Goal: Task Accomplishment & Management: Use online tool/utility

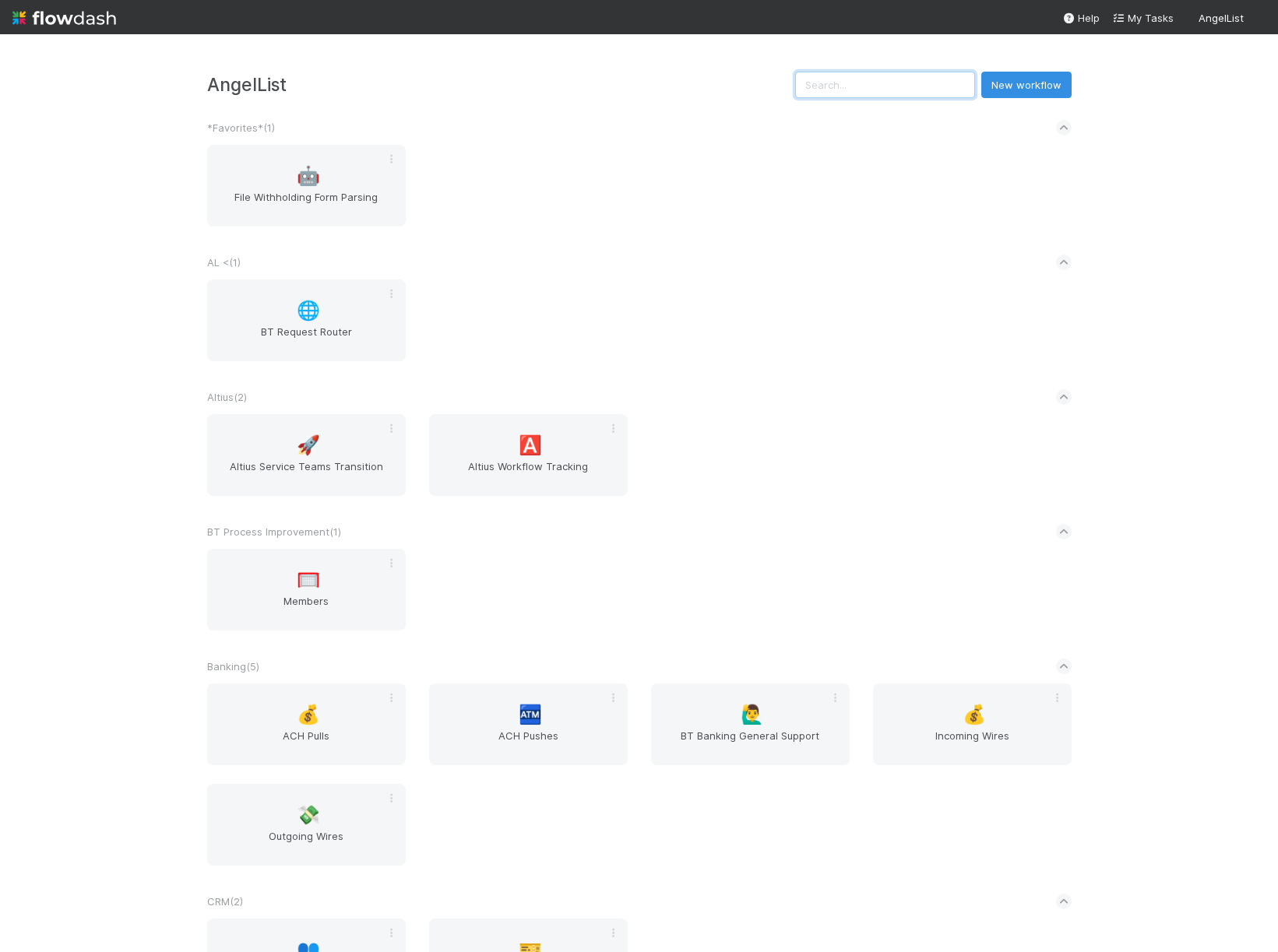
click at [877, 91] on input "text" at bounding box center [885, 85] width 180 height 26
type input "y"
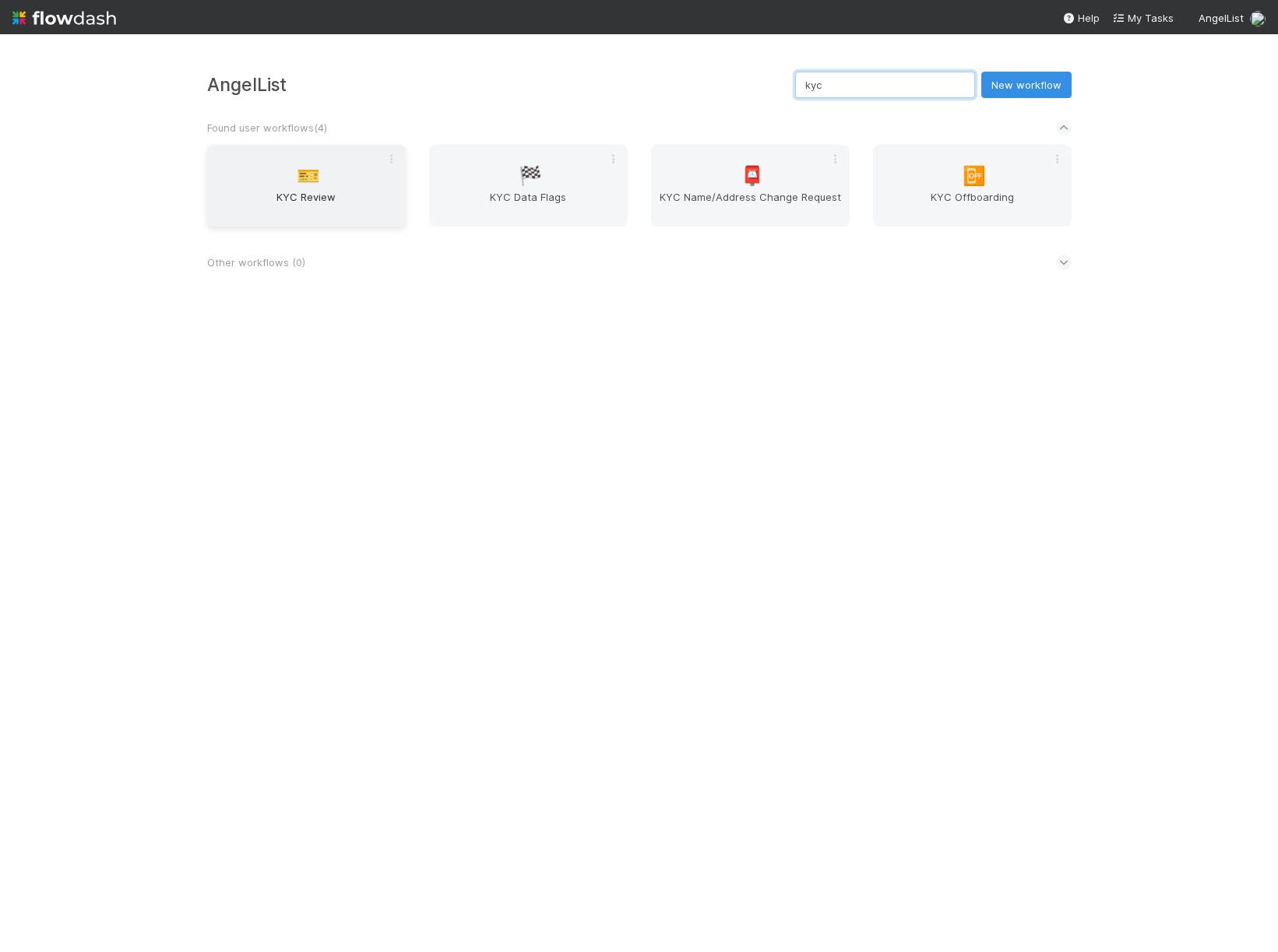
type input "kyc"
click at [356, 198] on span "KYC Review" at bounding box center [306, 205] width 186 height 31
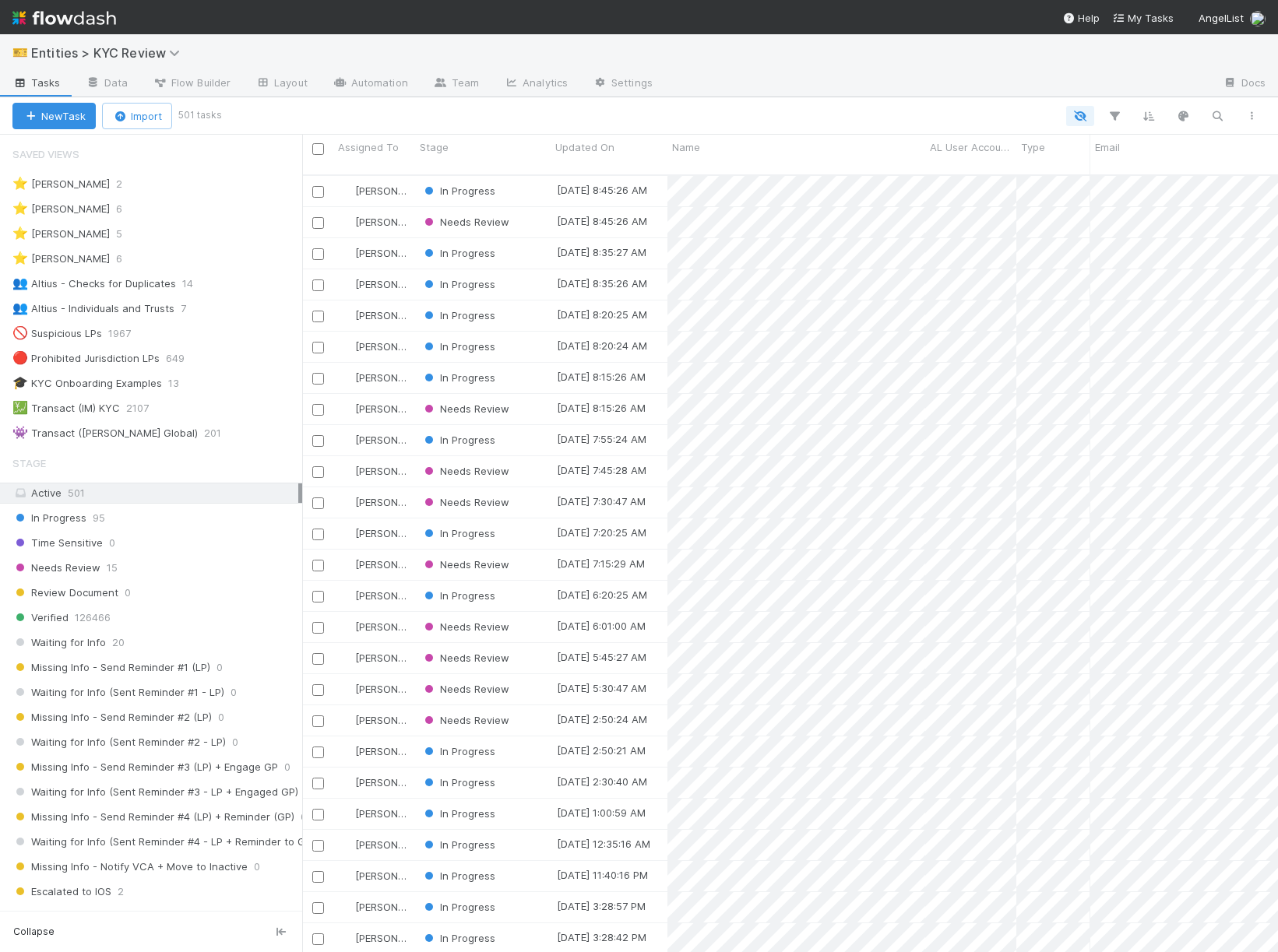
scroll to position [1, 1]
click at [208, 224] on div "⭐ [PERSON_NAME] 5" at bounding box center [151, 234] width 302 height 21
click at [211, 234] on div "⭐ [PERSON_NAME] 5" at bounding box center [157, 234] width 290 height 19
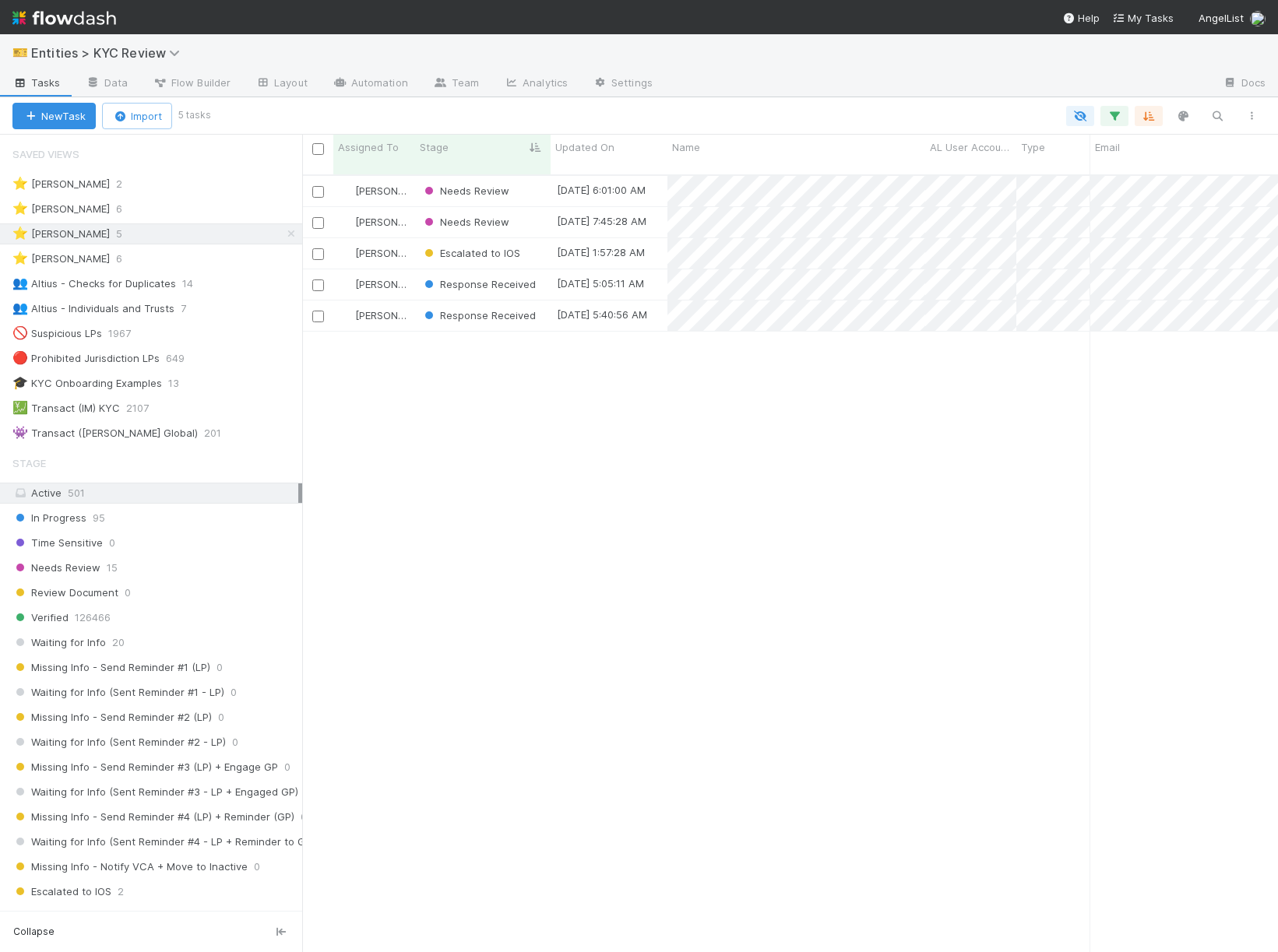
scroll to position [1, 1]
click at [60, 51] on span "Entities > KYC Review" at bounding box center [109, 53] width 157 height 16
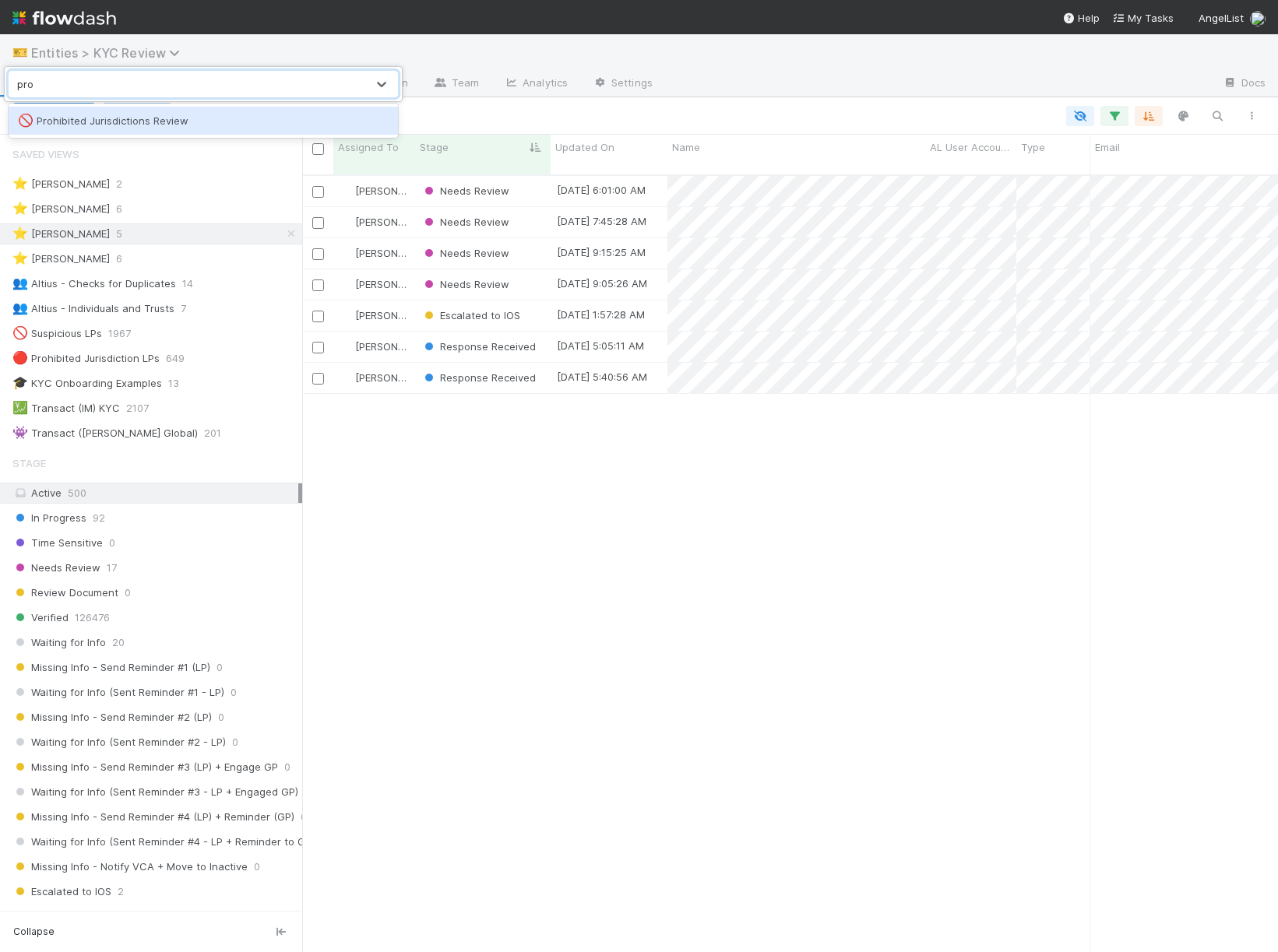
type input "proh"
click at [129, 122] on div "🚫 Prohibited Jurisdictions Review" at bounding box center [203, 121] width 371 height 16
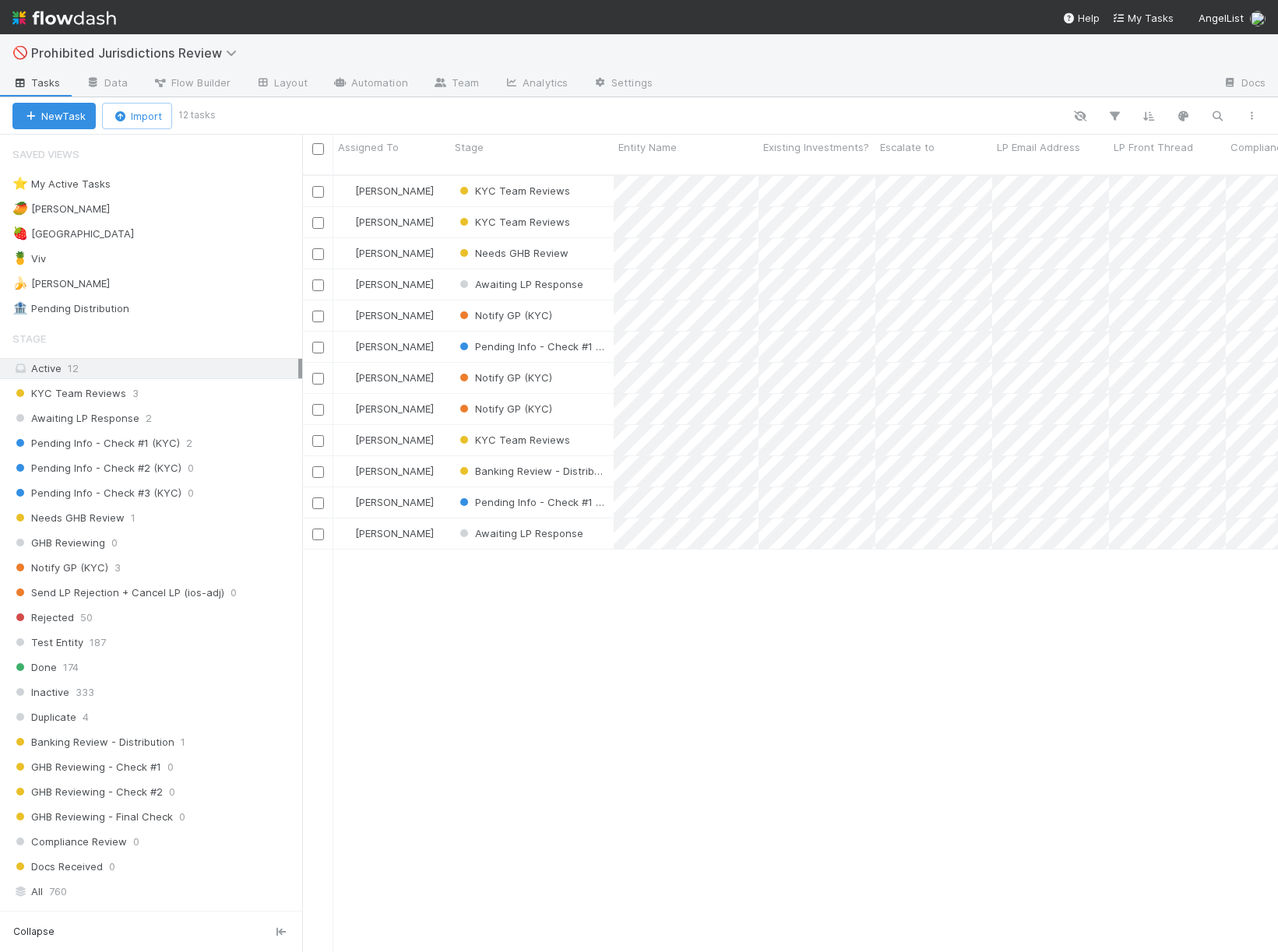
scroll to position [791, 976]
click at [154, 232] on div "🍓 Madison 6" at bounding box center [157, 234] width 290 height 19
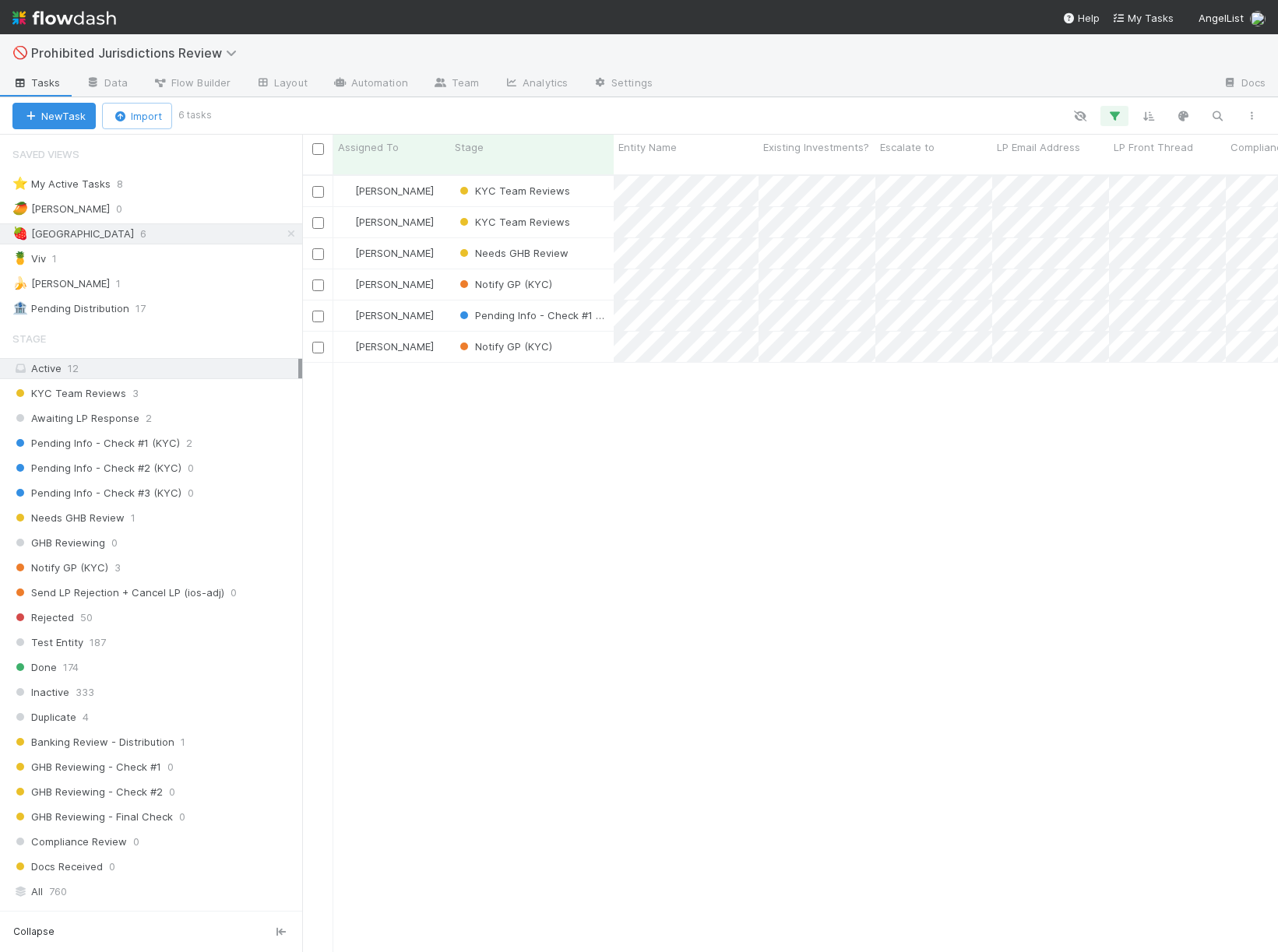
scroll to position [791, 976]
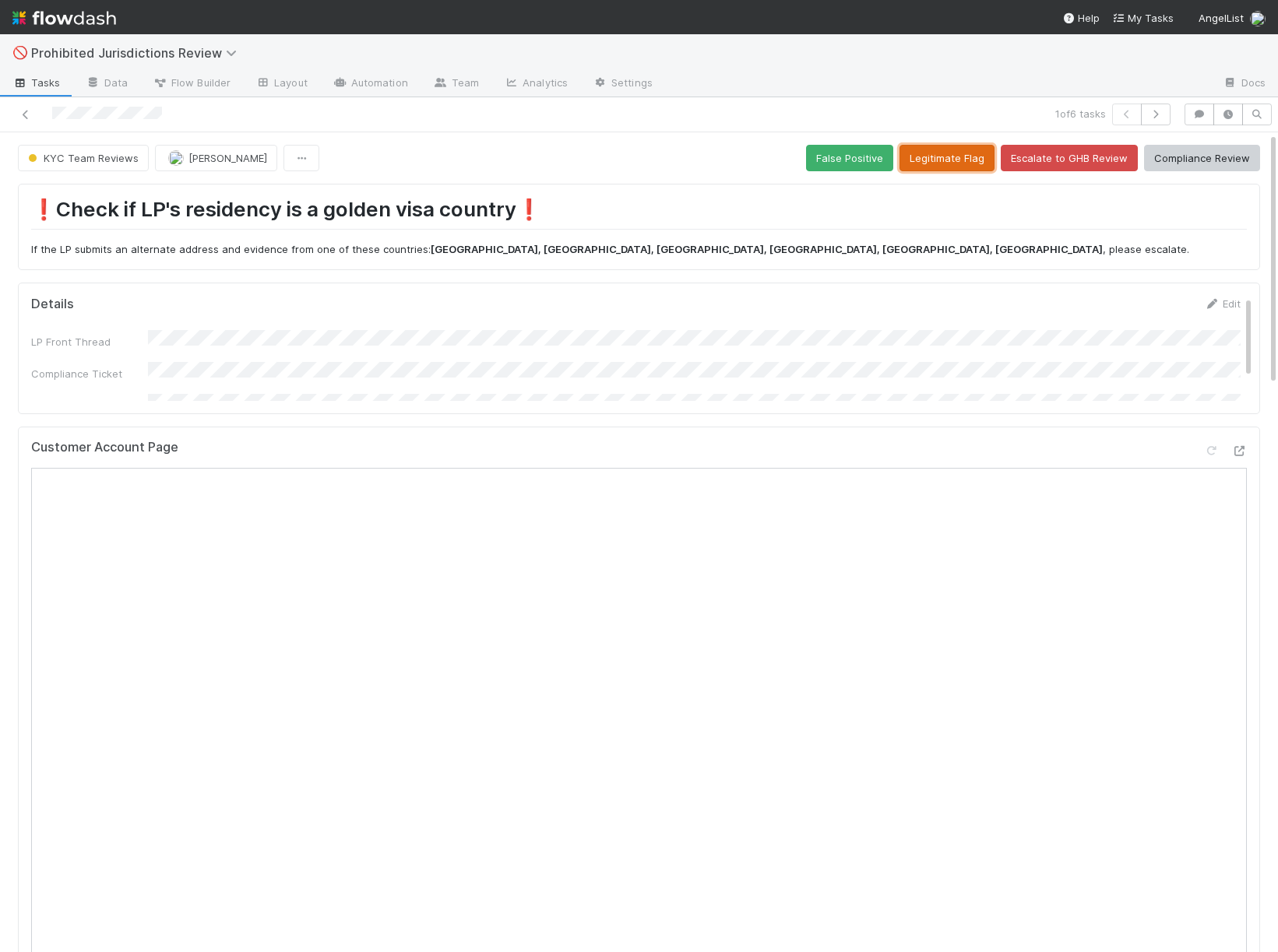
click at [956, 160] on button "Legitimate Flag" at bounding box center [947, 158] width 95 height 26
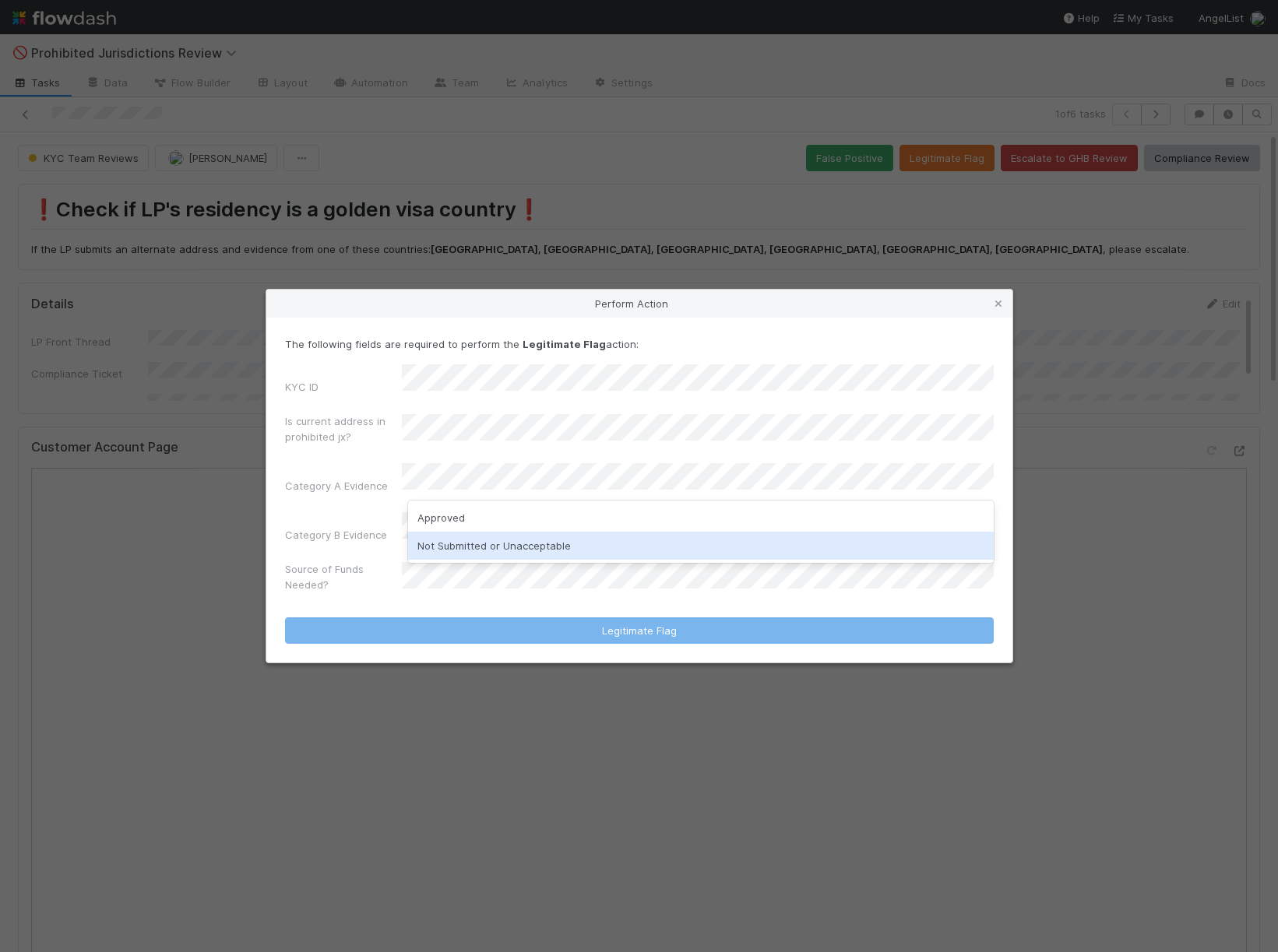
click at [341, 562] on label"] "Source of Funds Needed?" at bounding box center [344, 577] width 117 height 31
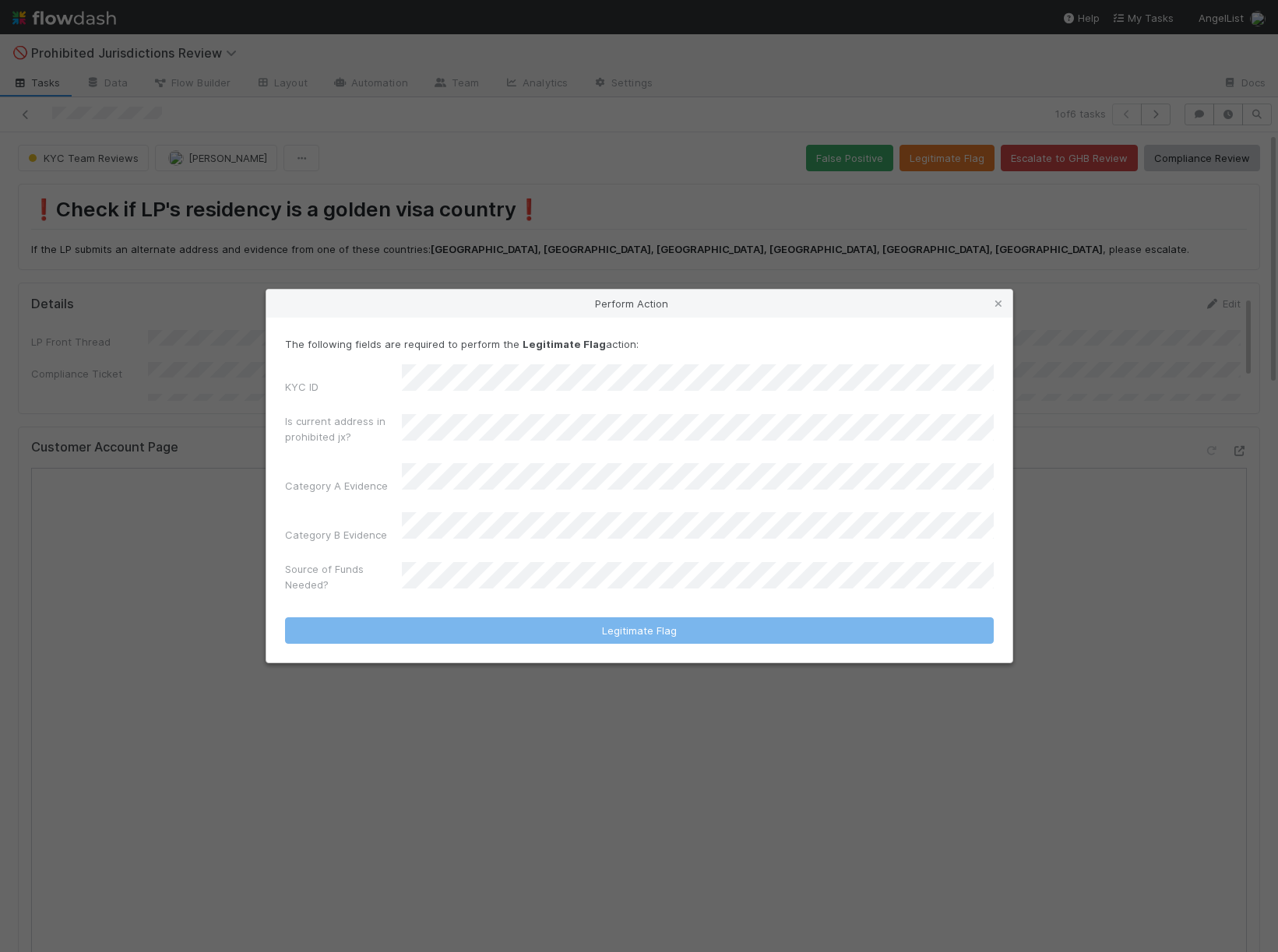
click at [312, 529] on div "Category B Evidence" at bounding box center [344, 538] width 117 height 22
click at [1001, 309] on icon at bounding box center [998, 304] width 16 height 10
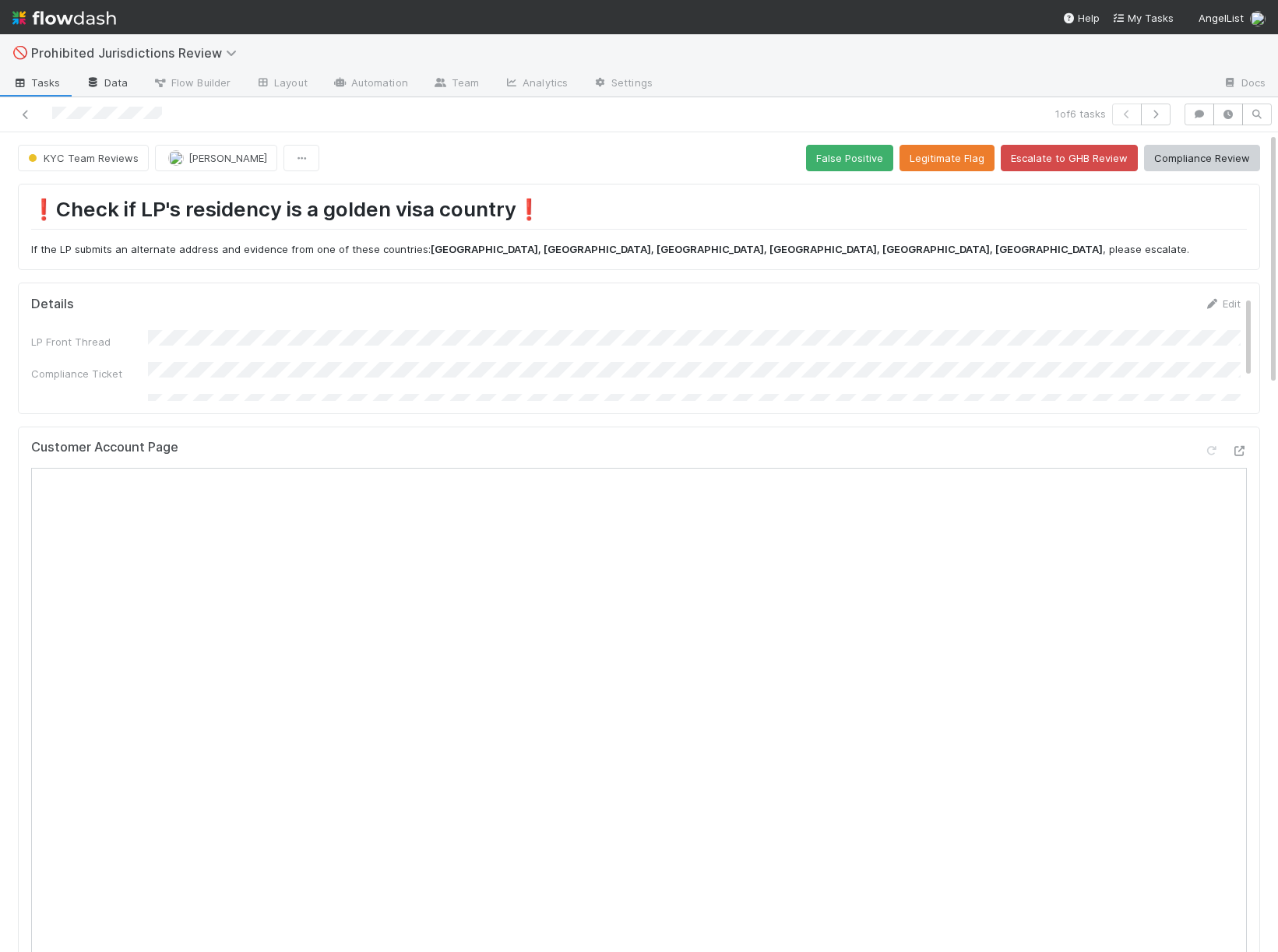
click at [92, 90] on link "Data" at bounding box center [107, 84] width 67 height 25
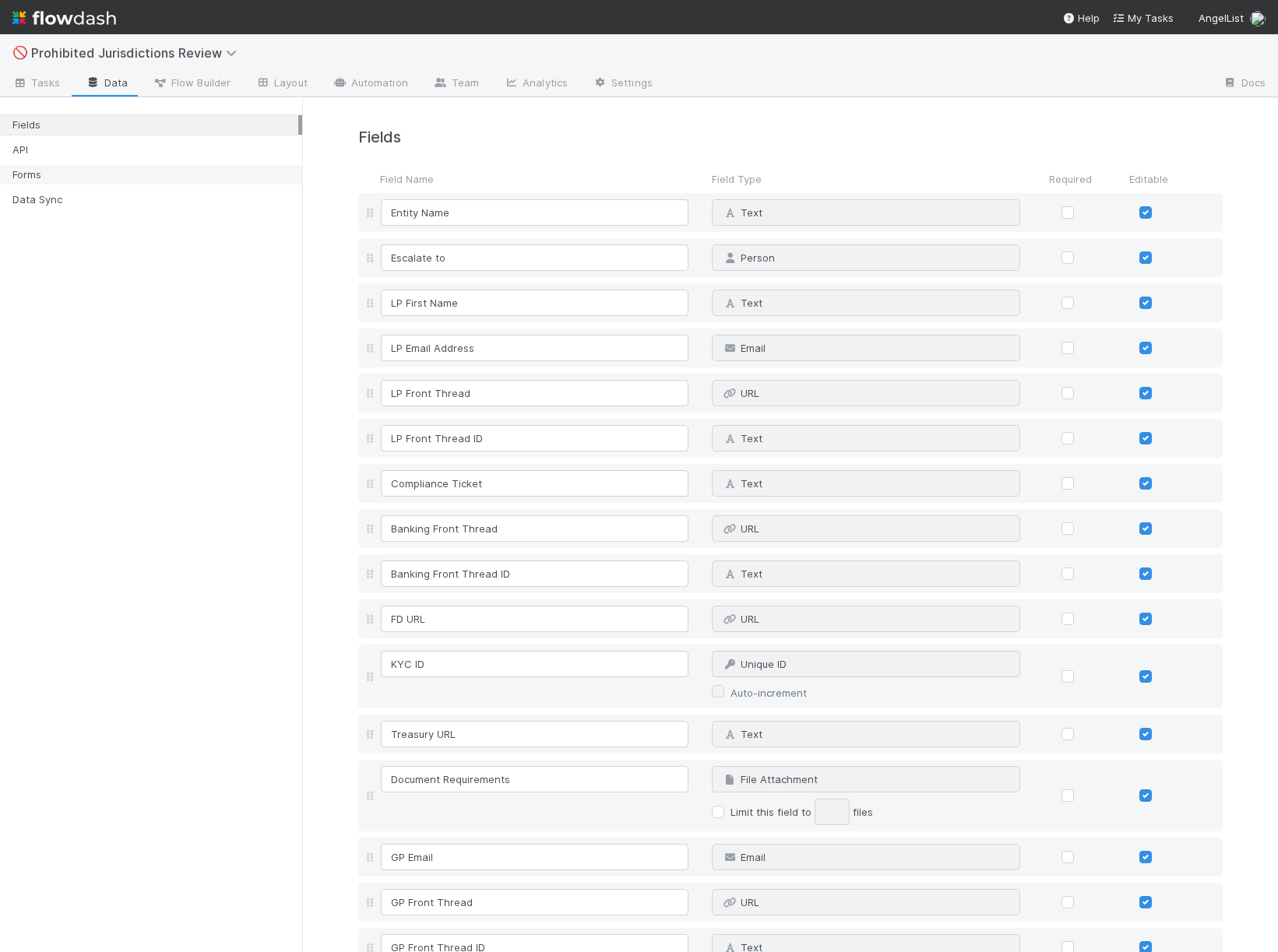
click at [76, 181] on div "Forms" at bounding box center [155, 175] width 286 height 19
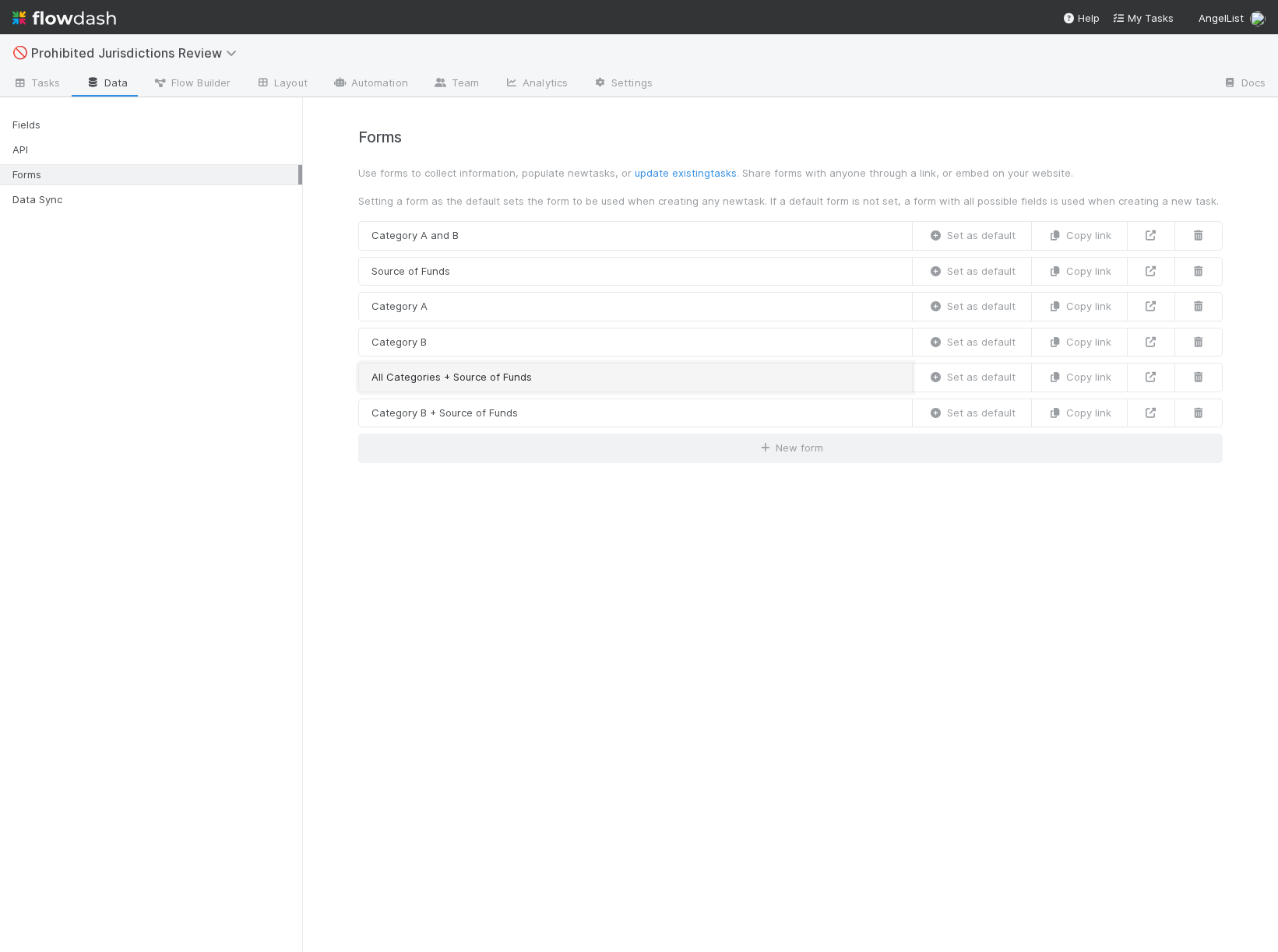
click at [589, 379] on link "All Categories + Source of Funds" at bounding box center [636, 378] width 555 height 30
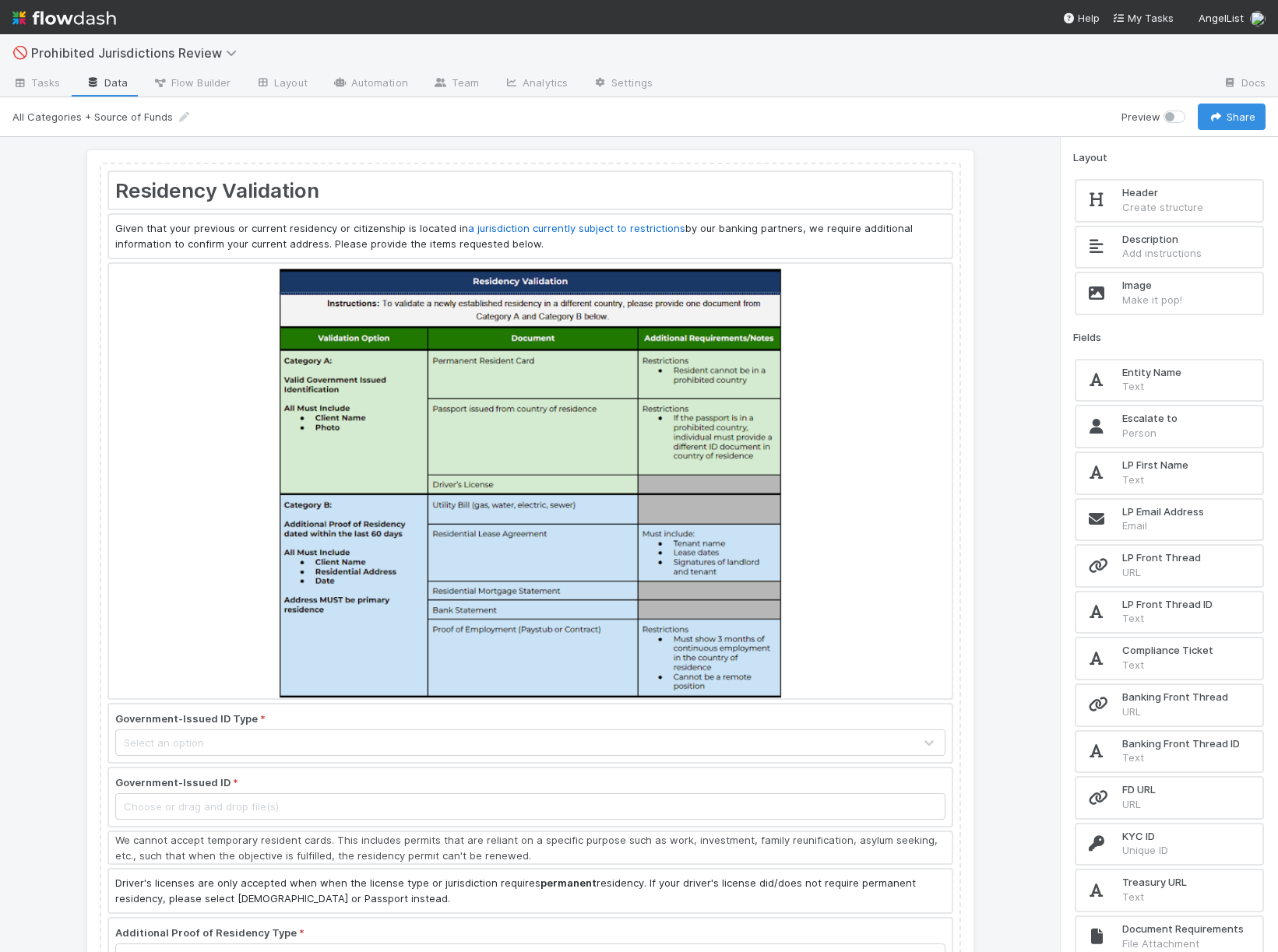
click at [1192, 109] on label at bounding box center [1192, 109] width 0 height 0
click at [1170, 114] on input "checkbox" at bounding box center [1170, 116] width 12 height 14
checkbox input "true"
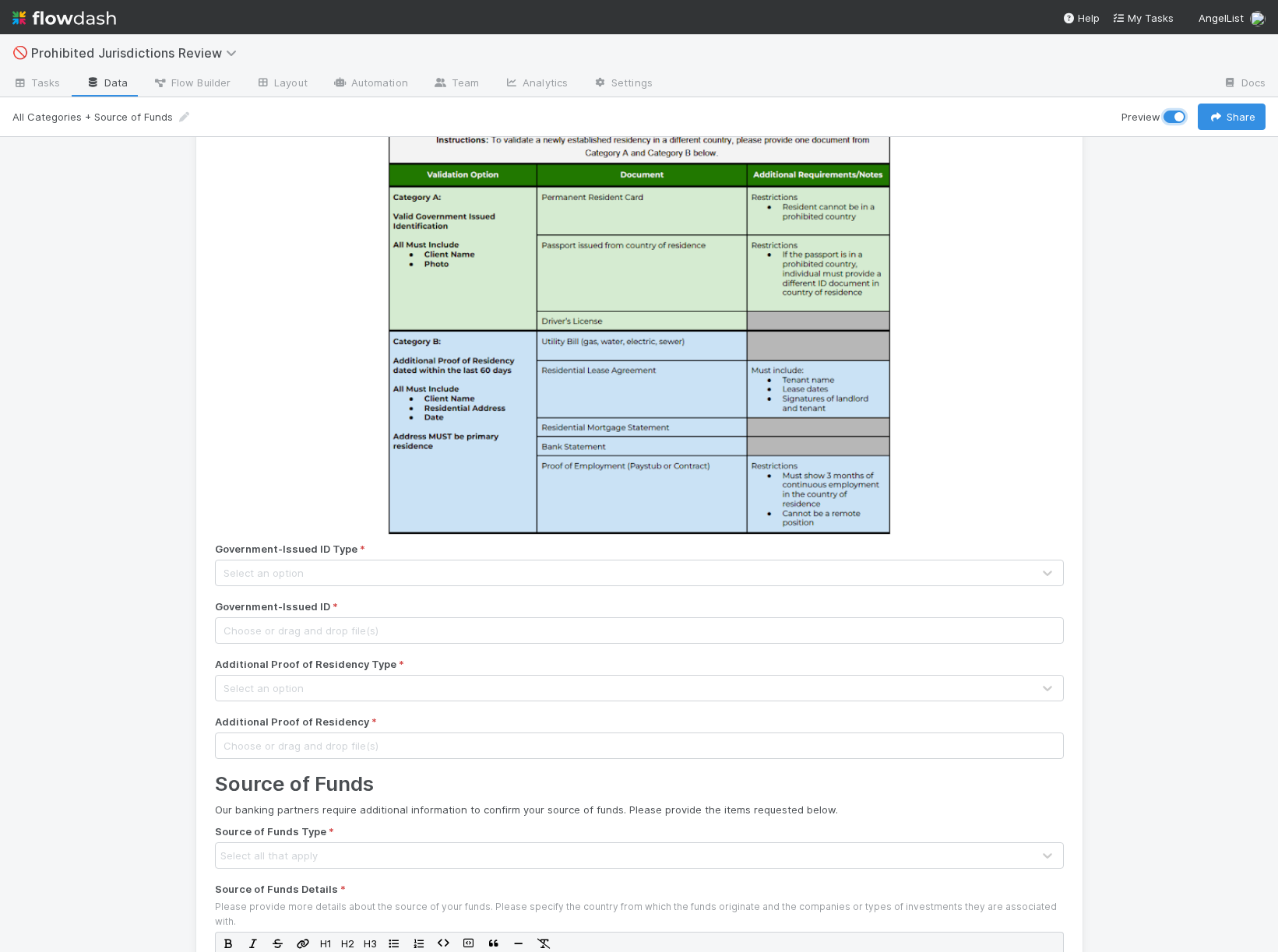
scroll to position [164, 0]
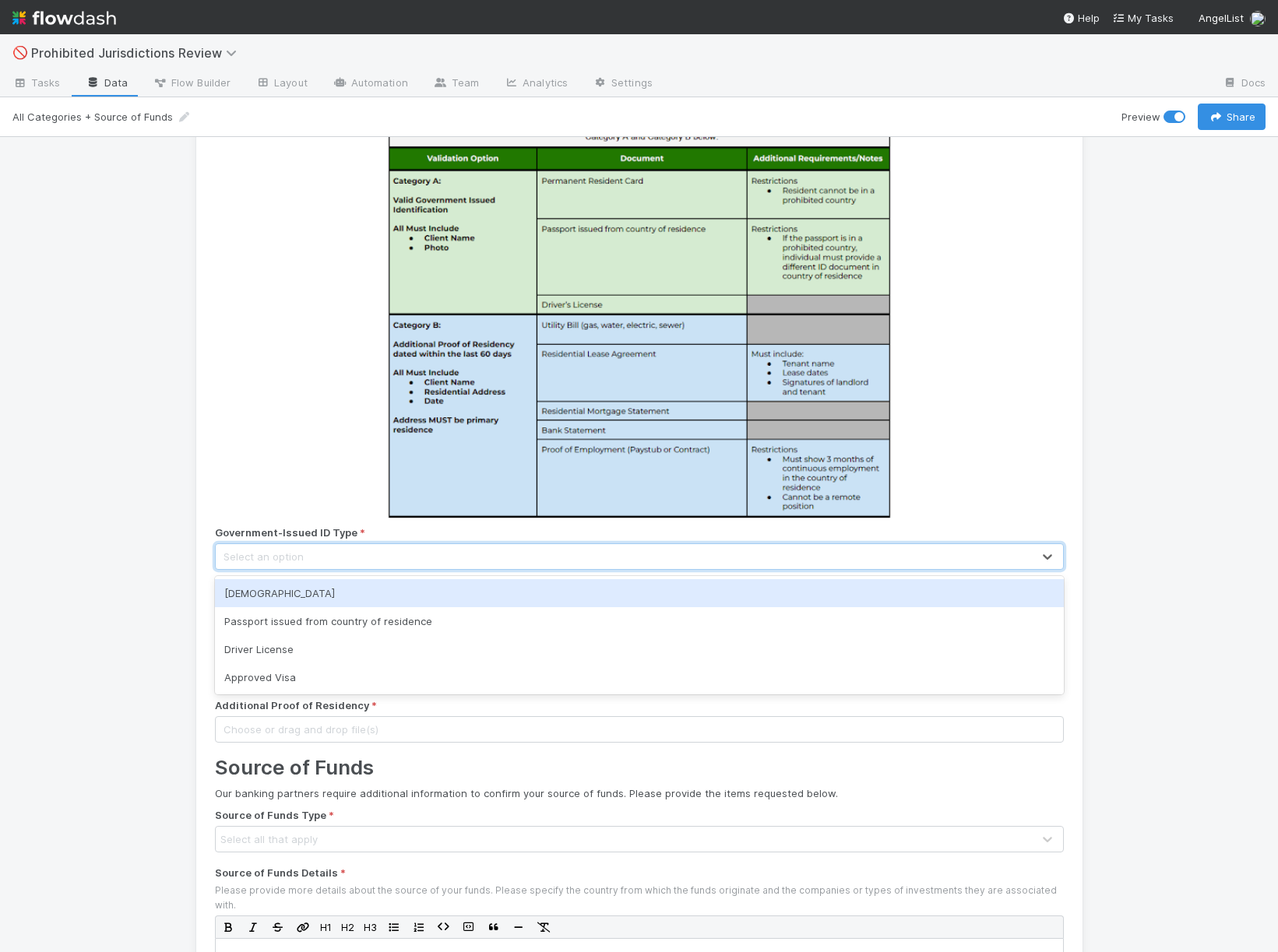
click at [303, 565] on div "Select an option" at bounding box center [624, 557] width 817 height 25
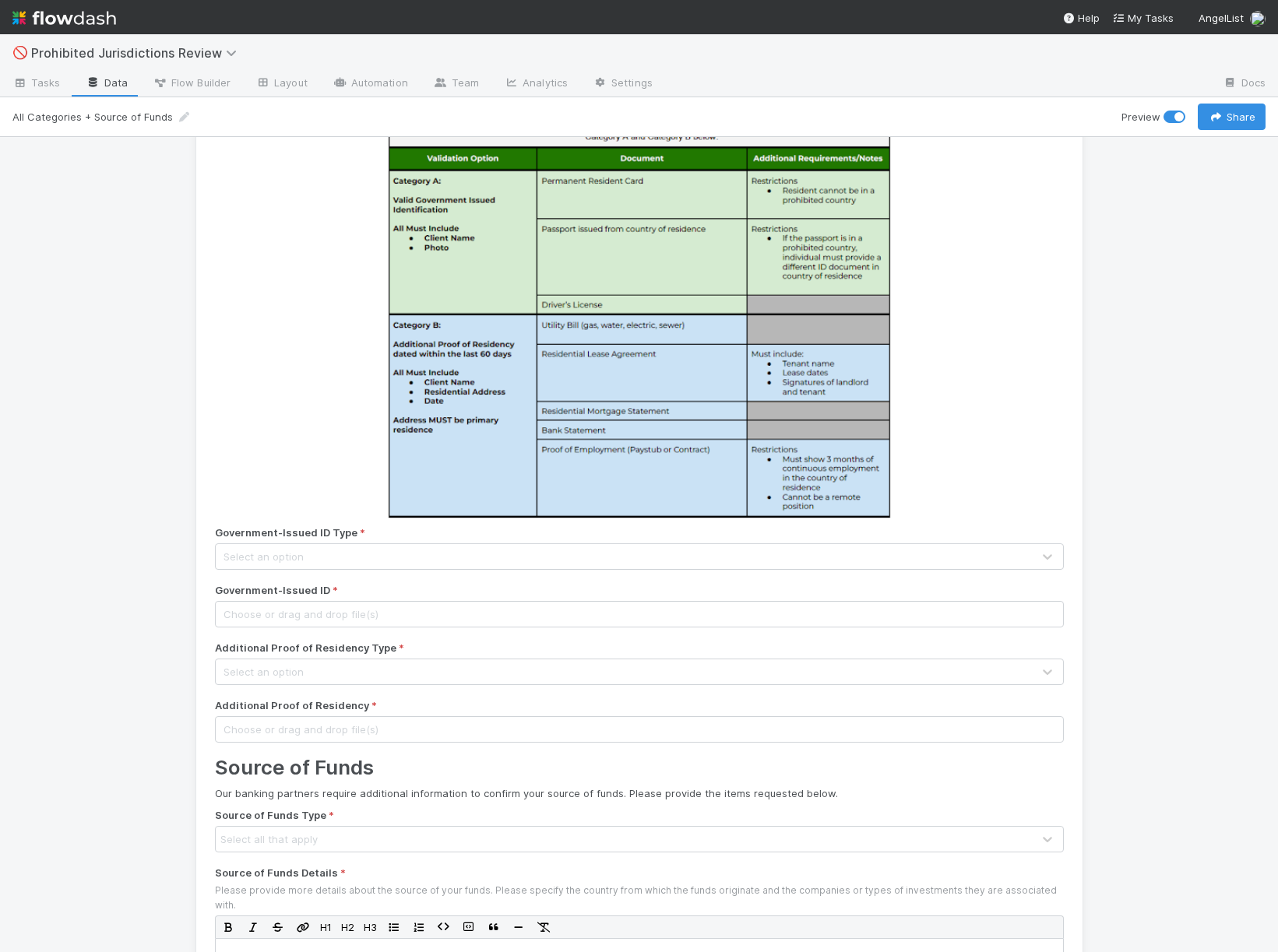
click at [127, 575] on div "Residency Validation Given that your previous or current residency or citizensh…" at bounding box center [639, 545] width 1278 height 816
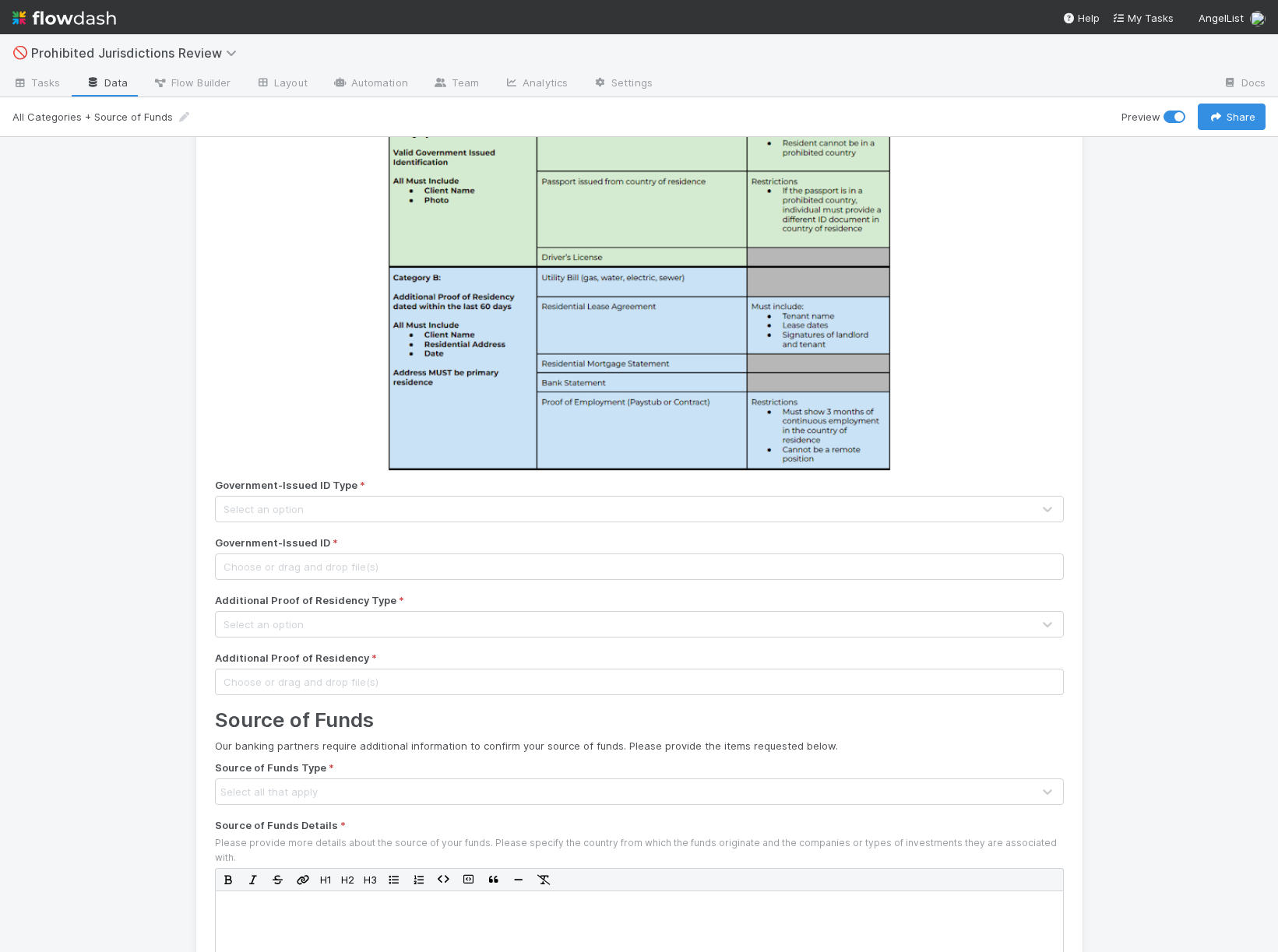
click at [276, 636] on div "Select an option" at bounding box center [624, 625] width 817 height 25
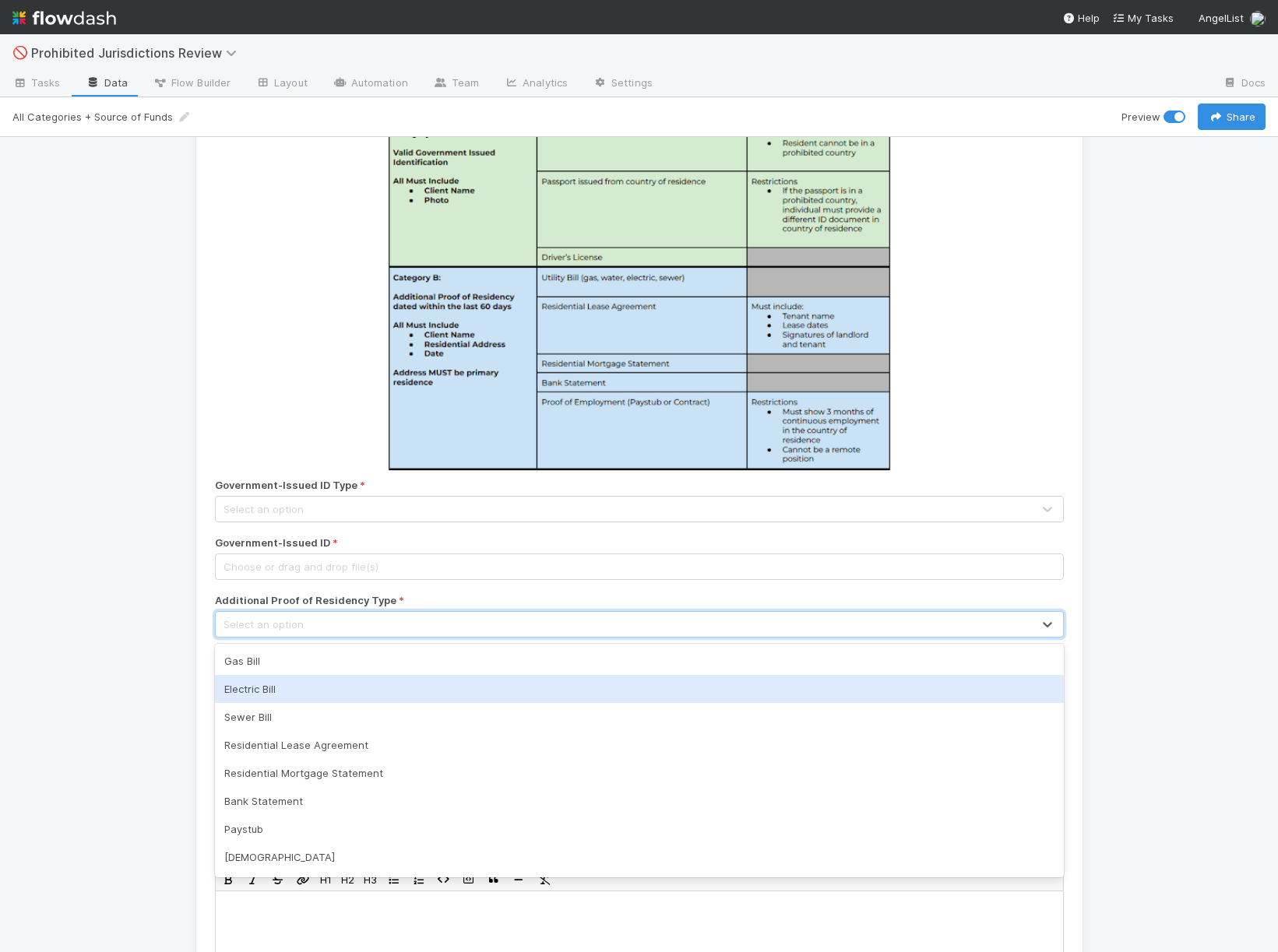
click at [174, 676] on div "Residency Validation Given that your previous or current residency or citizensh…" at bounding box center [639, 545] width 1278 height 816
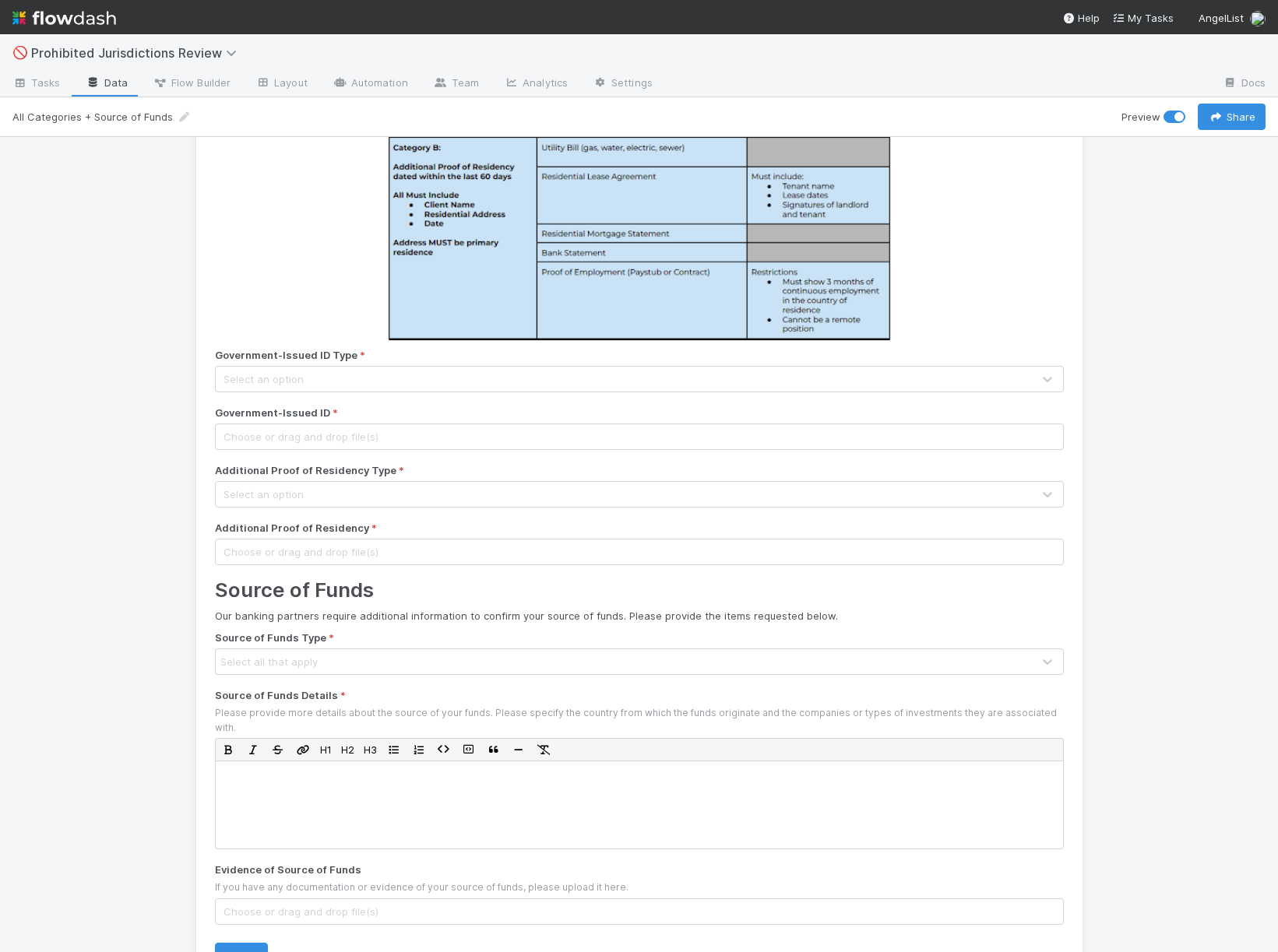
scroll to position [400, 0]
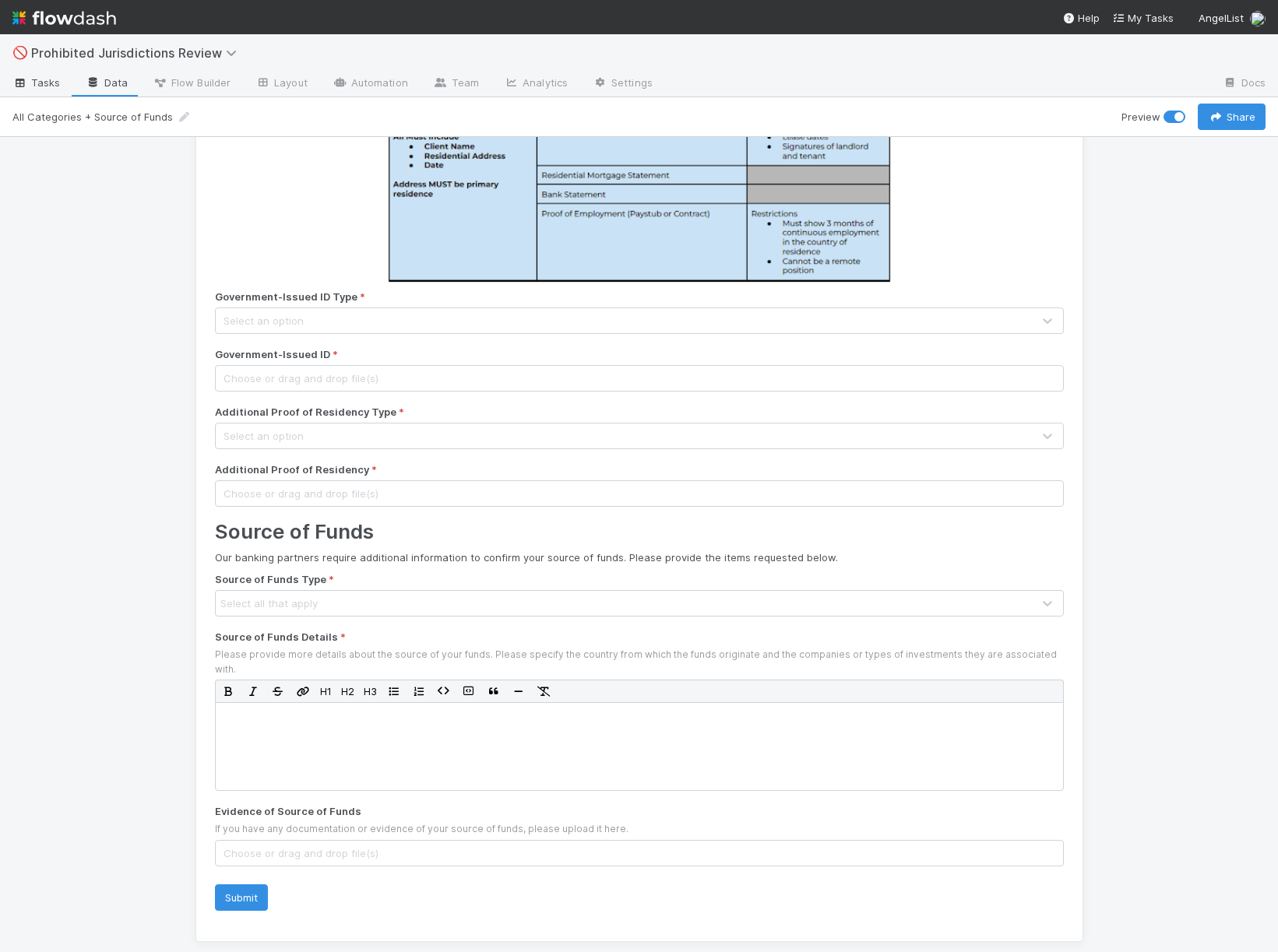
click at [36, 83] on span "Tasks" at bounding box center [37, 83] width 48 height 16
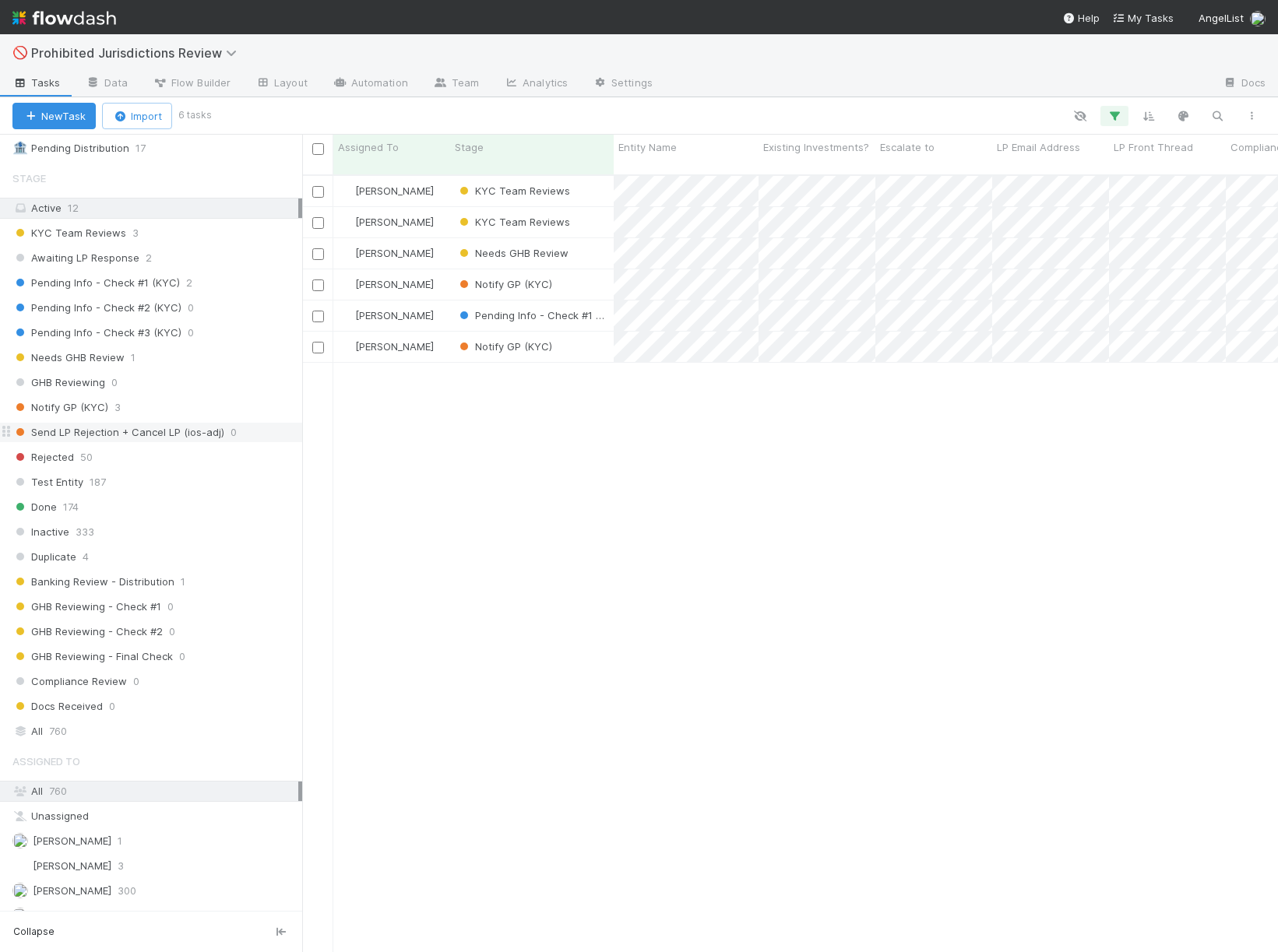
scroll to position [138, 0]
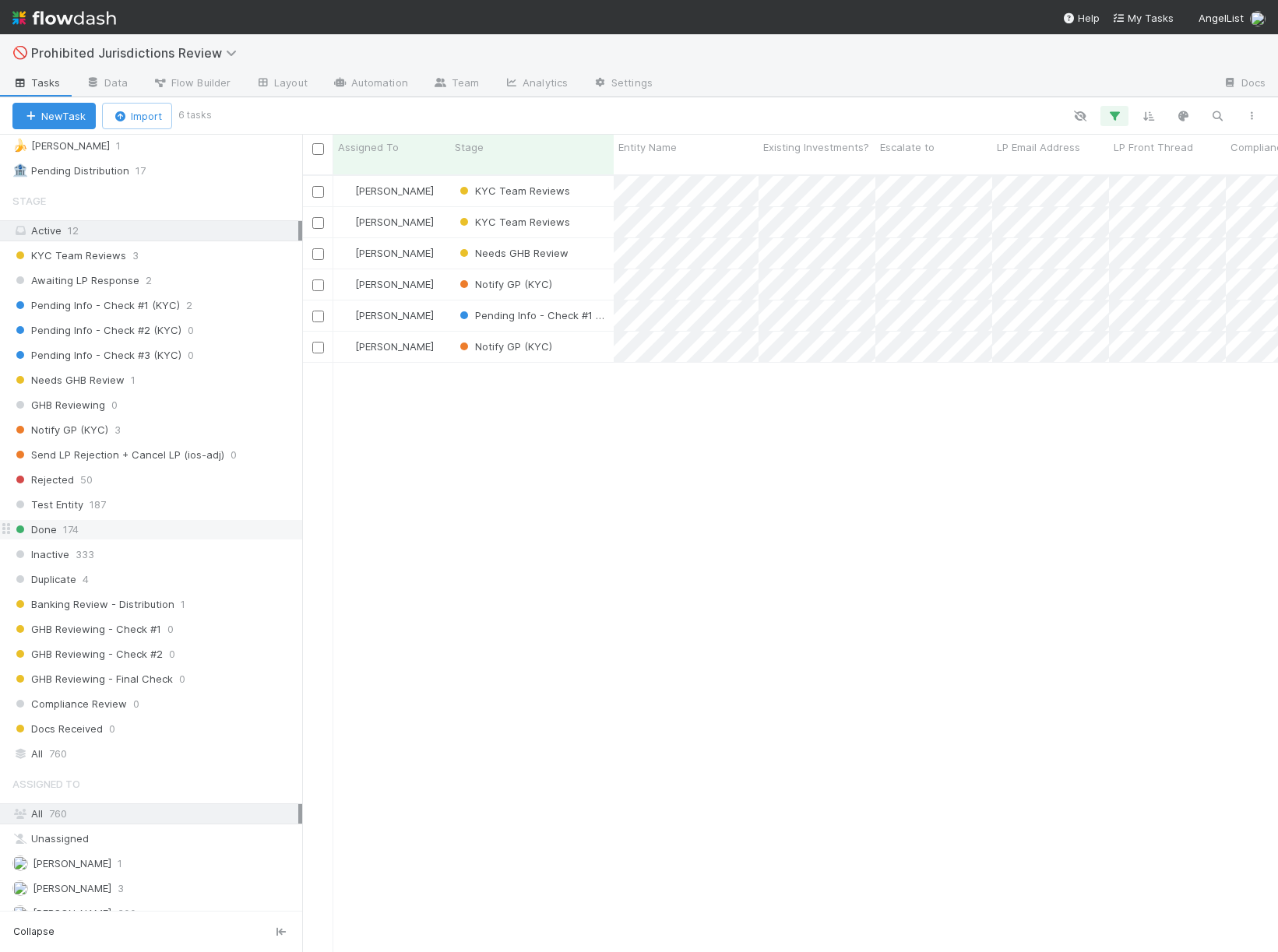
click at [135, 529] on div "Done 174" at bounding box center [157, 530] width 290 height 19
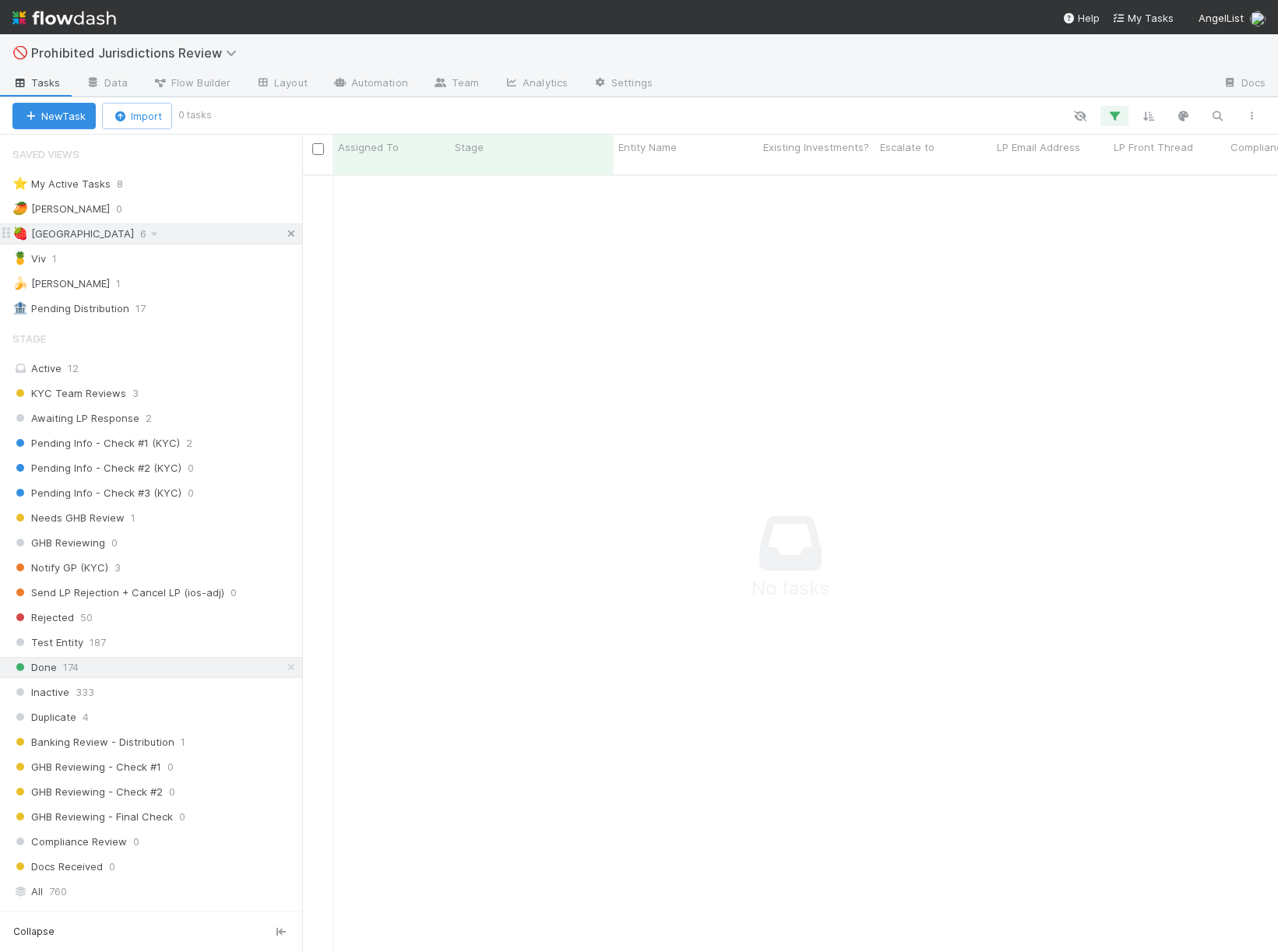
click at [291, 237] on icon at bounding box center [291, 234] width 16 height 10
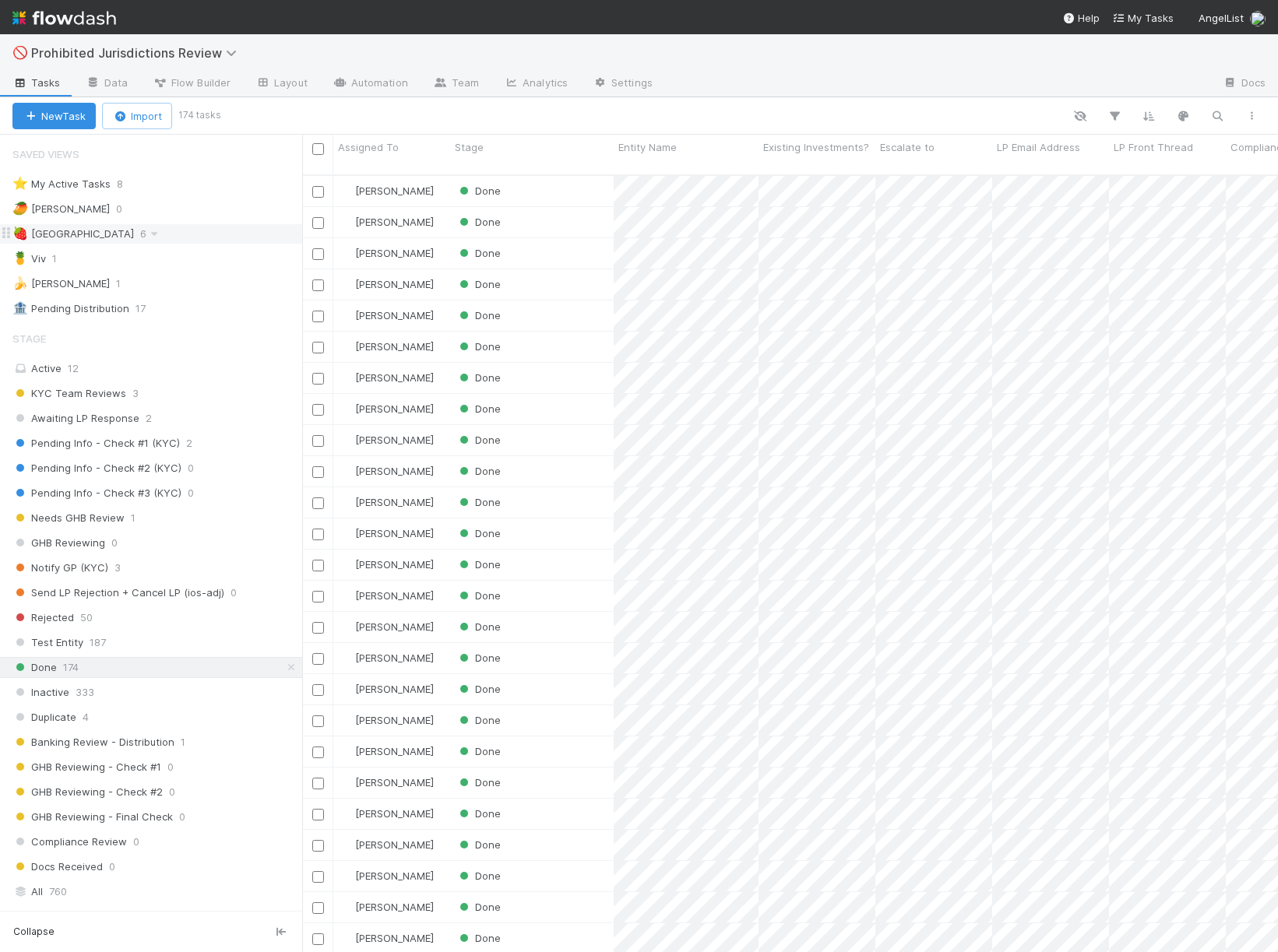
scroll to position [791, 976]
click at [535, 207] on div "Done" at bounding box center [532, 222] width 164 height 30
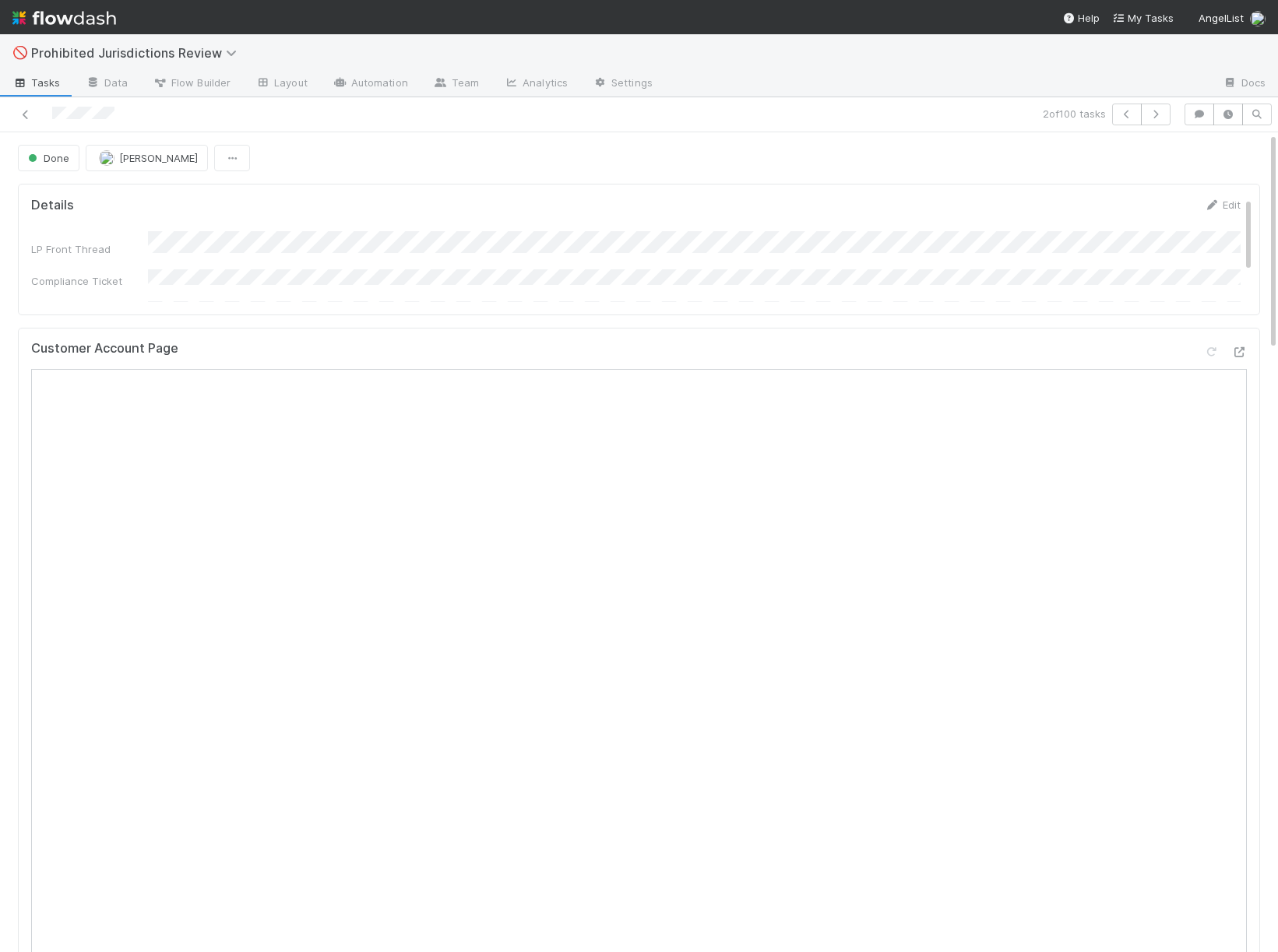
click at [21, 125] on div "2 of 100 tasks" at bounding box center [639, 115] width 1278 height 35
click at [30, 125] on div "2 of 100 tasks" at bounding box center [639, 115] width 1278 height 35
click at [28, 116] on icon at bounding box center [26, 115] width 16 height 10
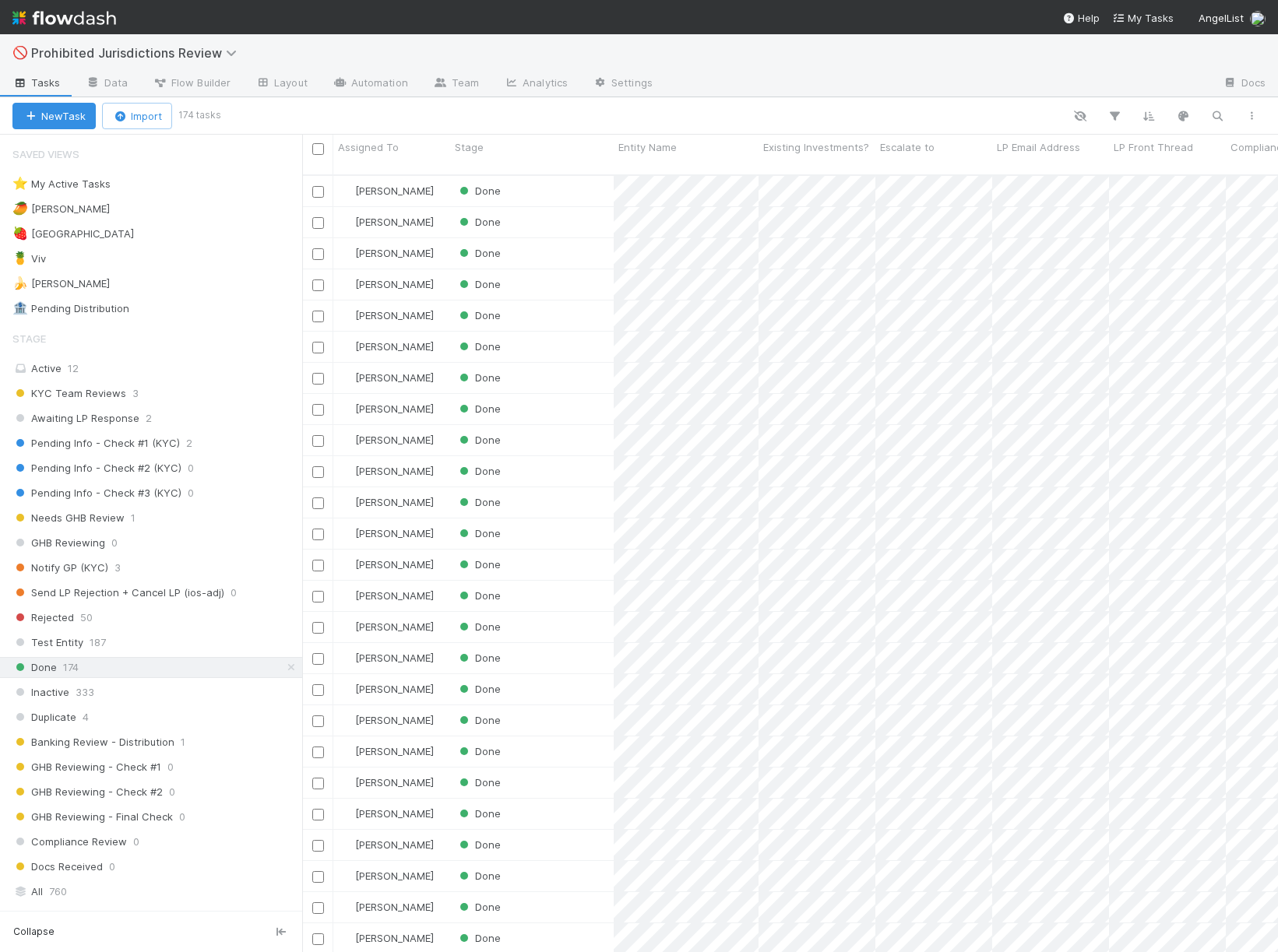
scroll to position [791, 976]
click at [557, 332] on div "Done" at bounding box center [532, 347] width 164 height 30
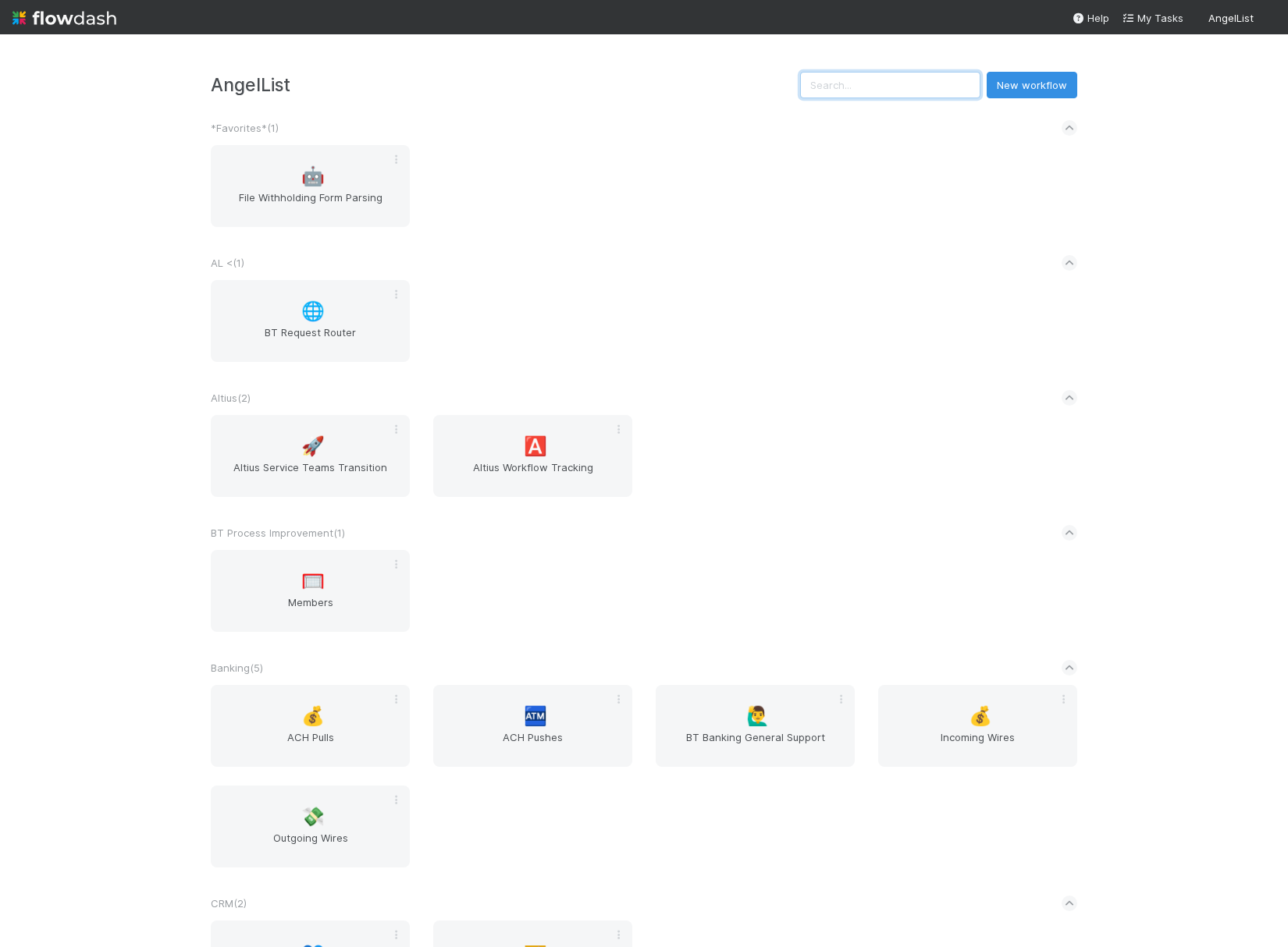
click at [896, 97] on input "text" at bounding box center [890, 85] width 180 height 27
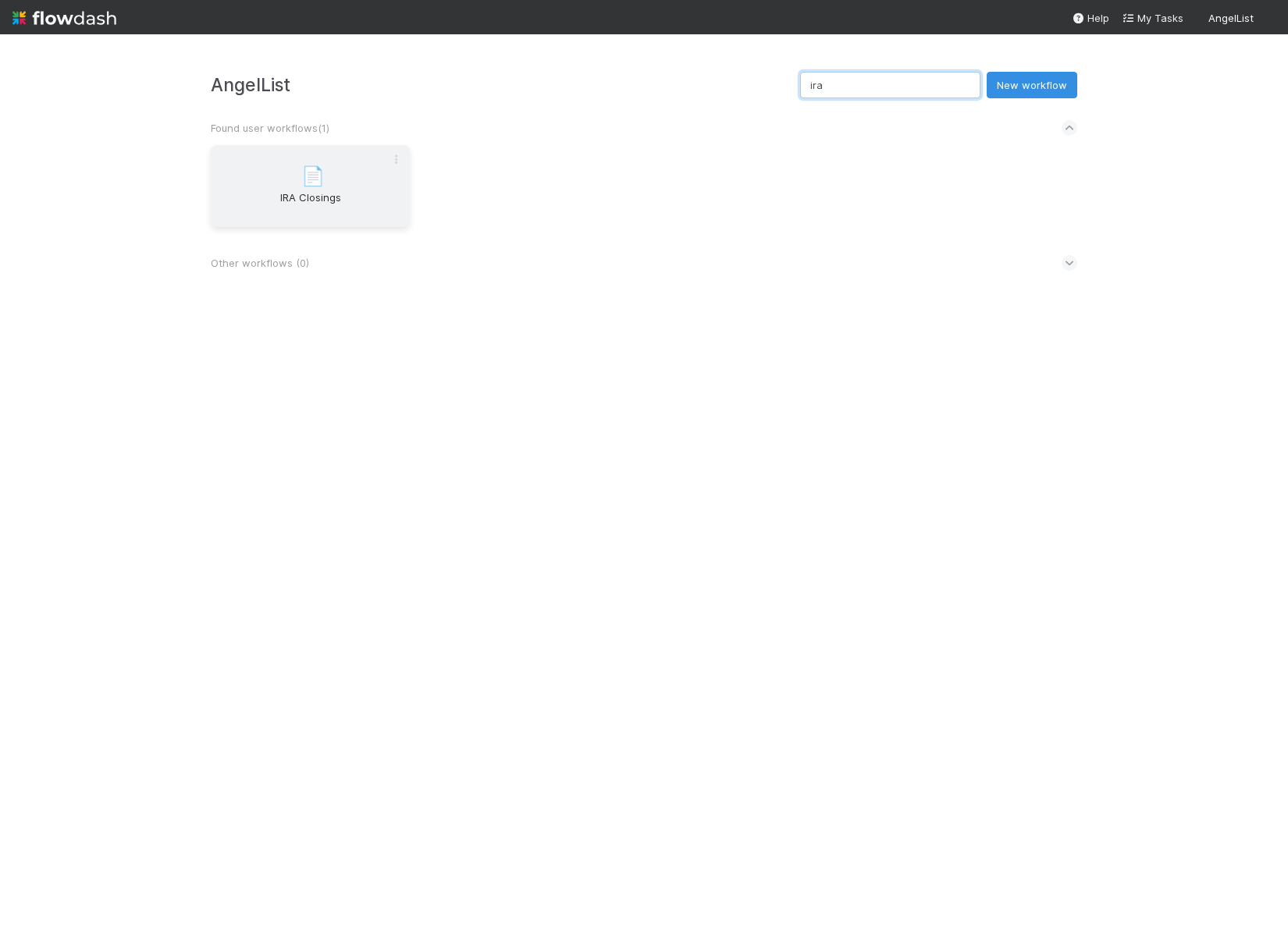
type input "ira"
click at [297, 187] on div "📄 IRA Closings" at bounding box center [310, 186] width 199 height 82
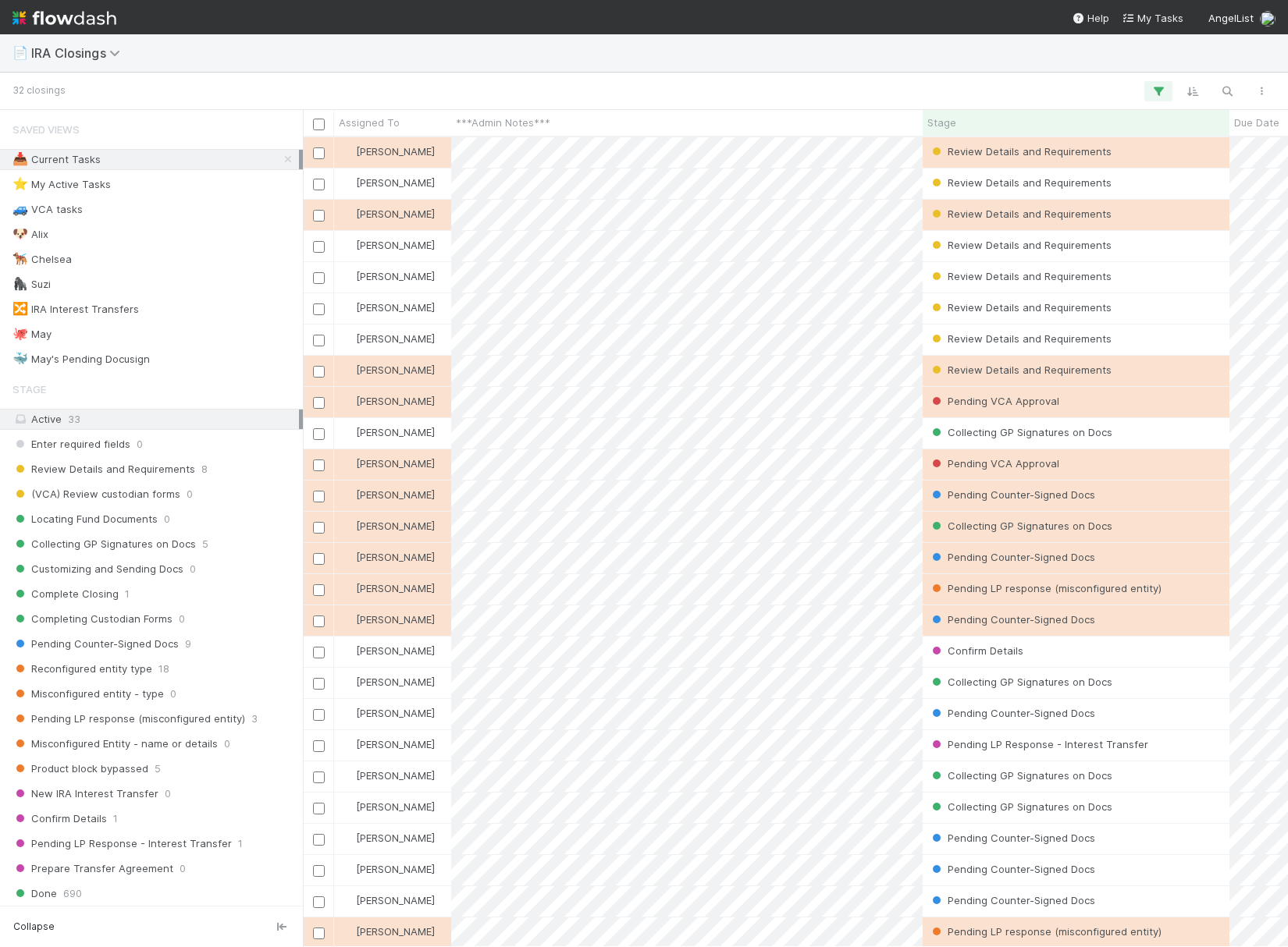
scroll to position [810, 985]
click at [1222, 91] on icon "button" at bounding box center [1227, 91] width 16 height 14
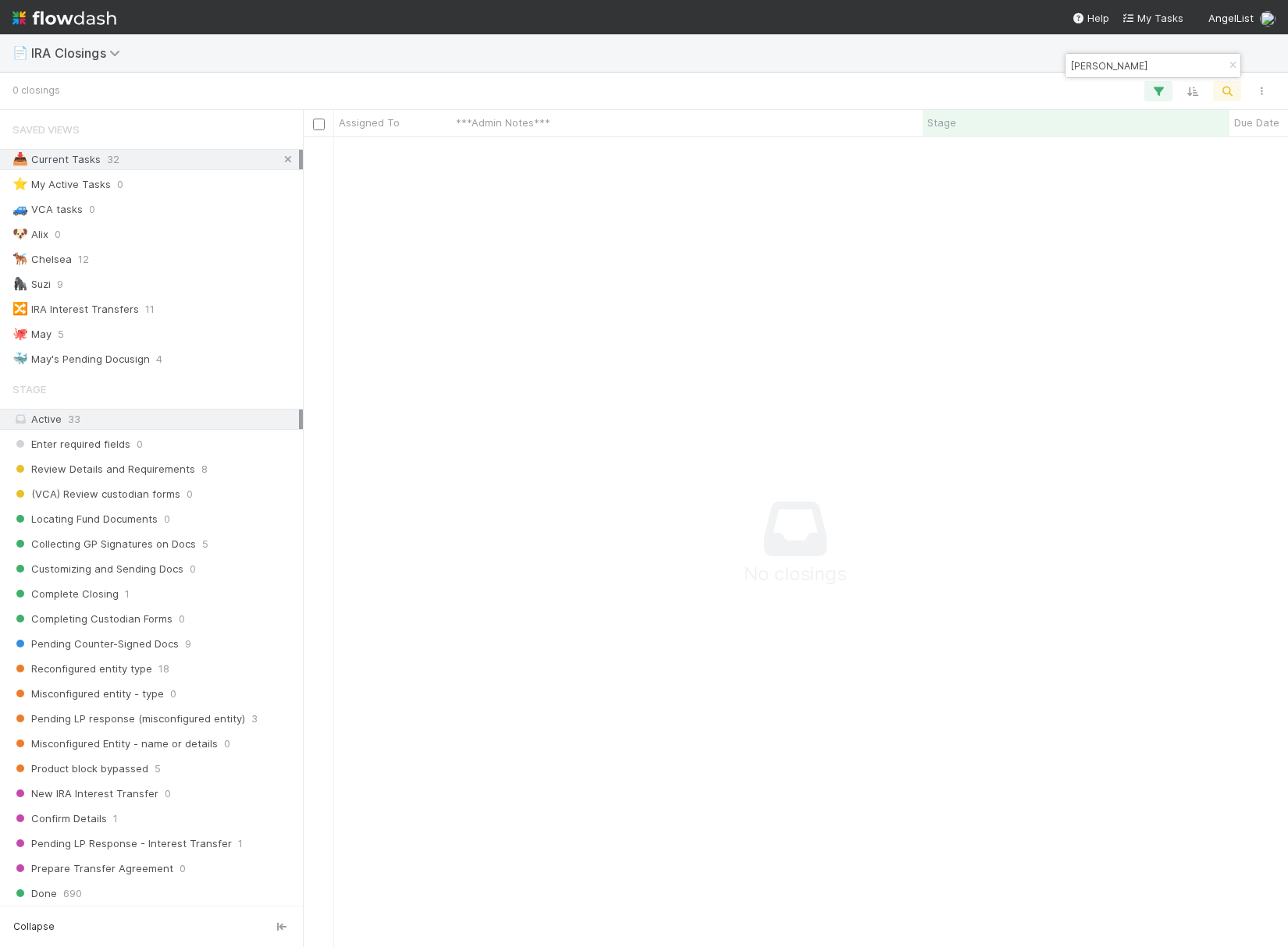
type input "bush"
click at [290, 155] on icon at bounding box center [288, 159] width 16 height 10
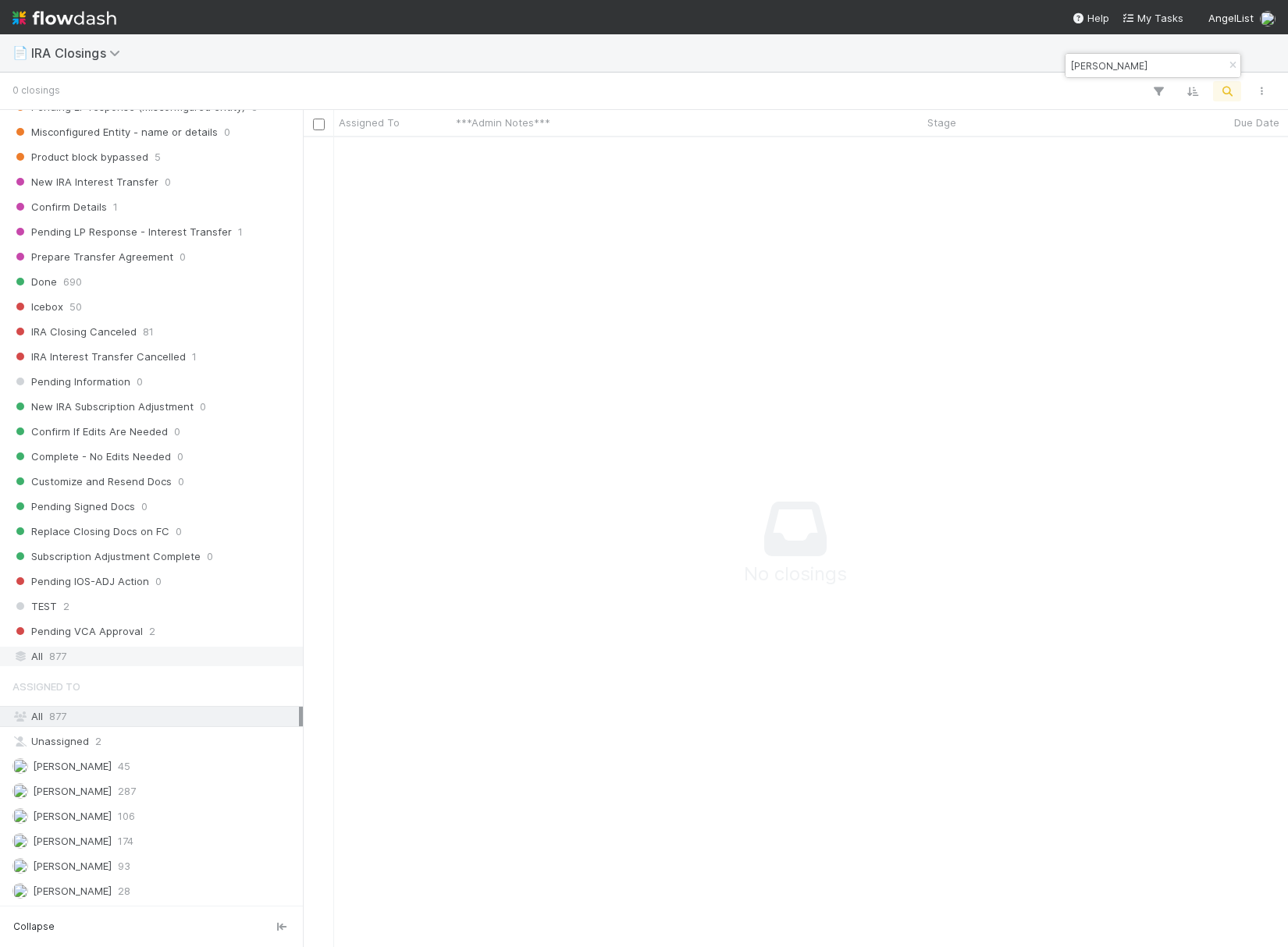
scroll to position [810, 985]
click at [133, 651] on div "All 877" at bounding box center [155, 657] width 287 height 20
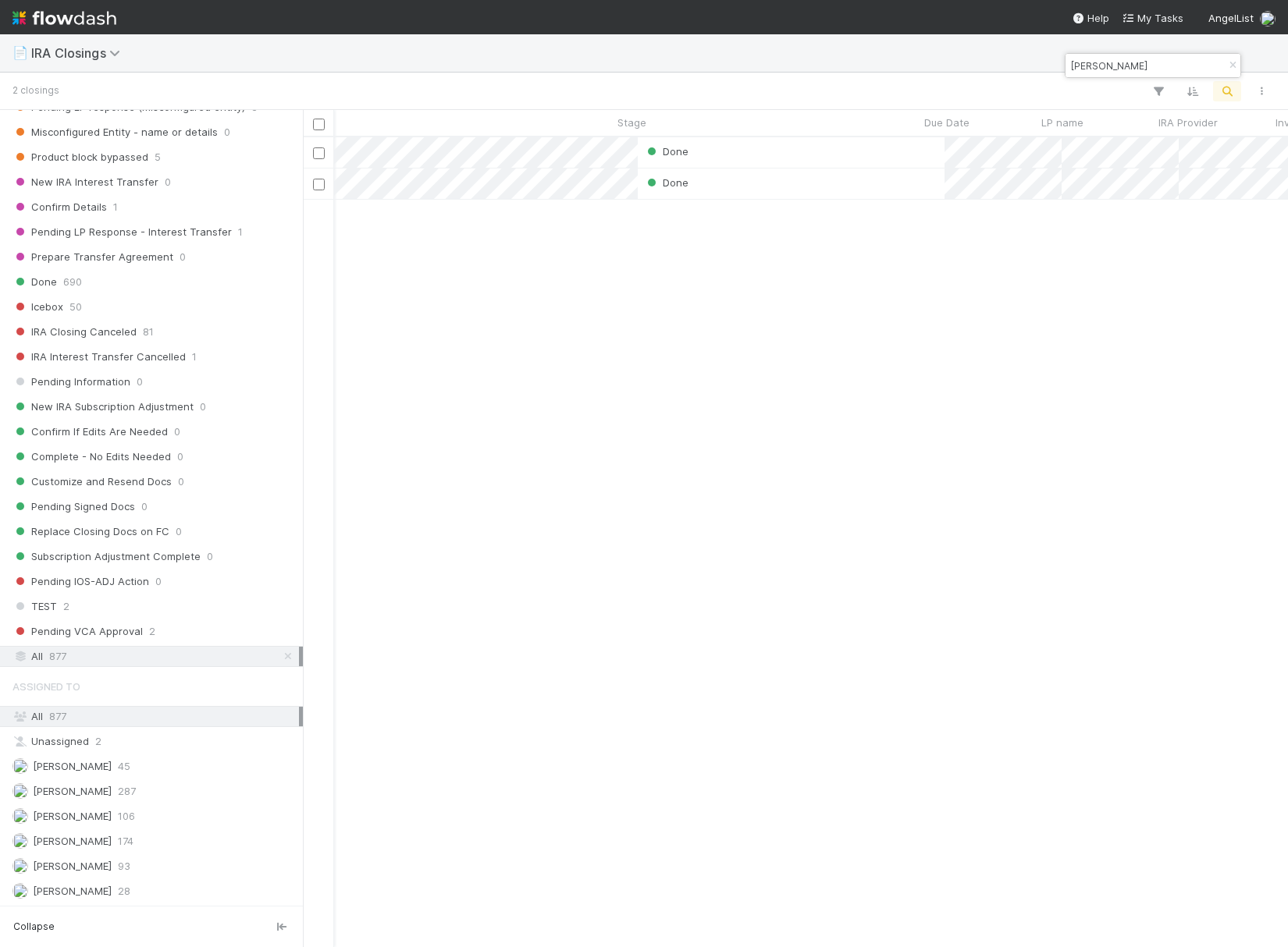
scroll to position [0, 310]
click at [843, 193] on div "Done" at bounding box center [766, 183] width 307 height 30
